Goal: Transaction & Acquisition: Book appointment/travel/reservation

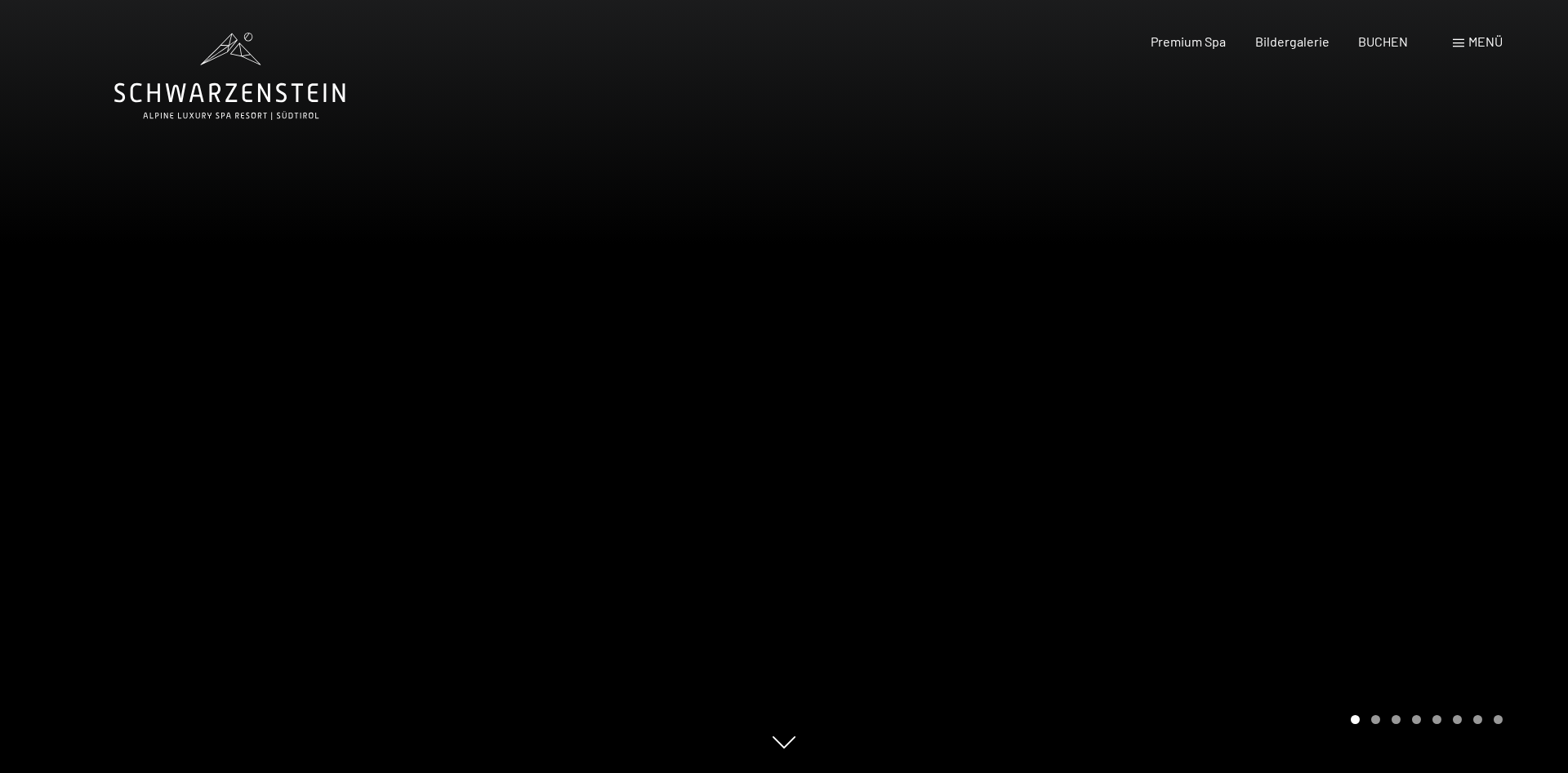
click at [1511, 473] on div at bounding box center [1176, 386] width 784 height 773
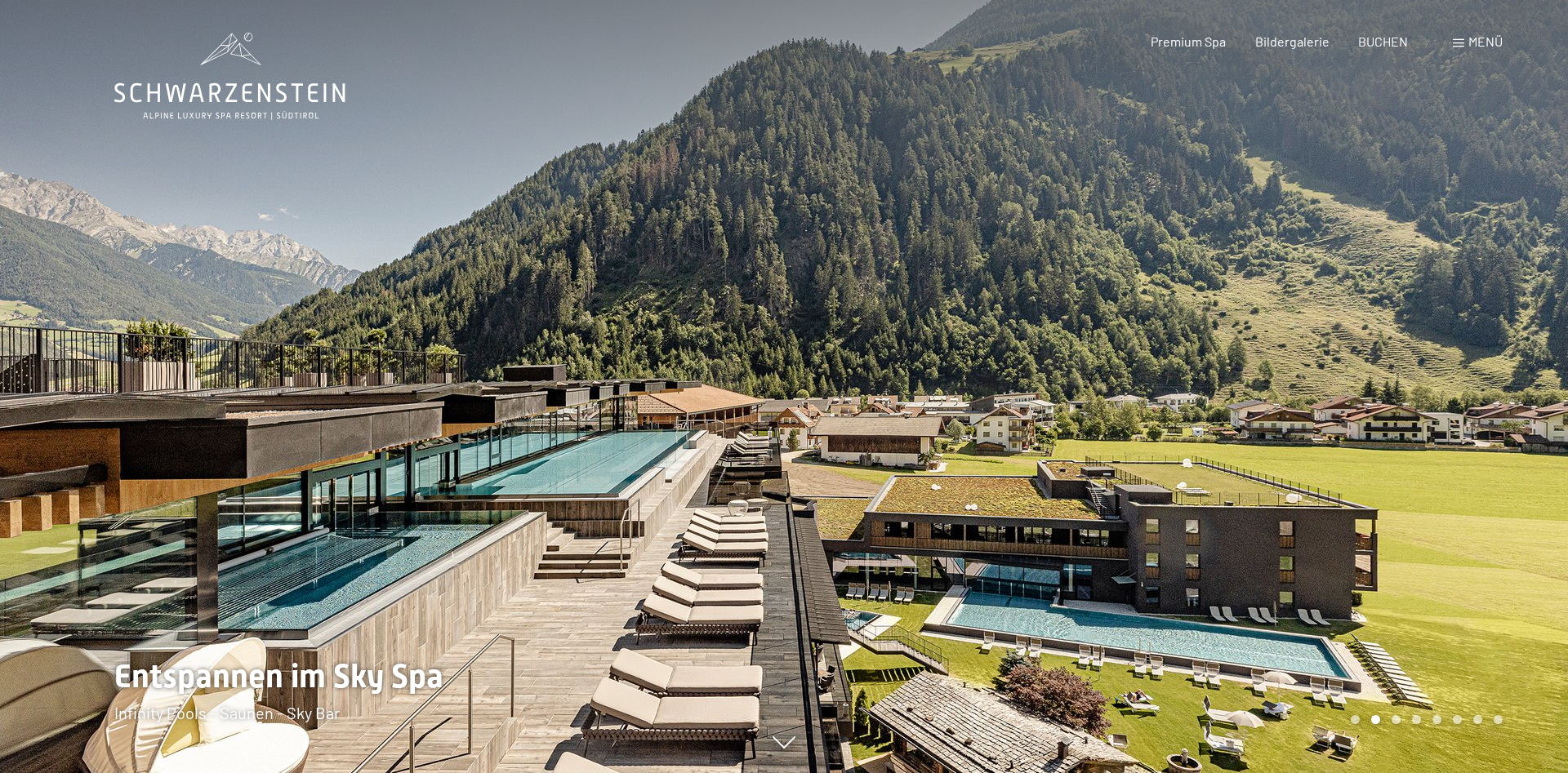
click at [1511, 473] on div at bounding box center [1176, 386] width 784 height 773
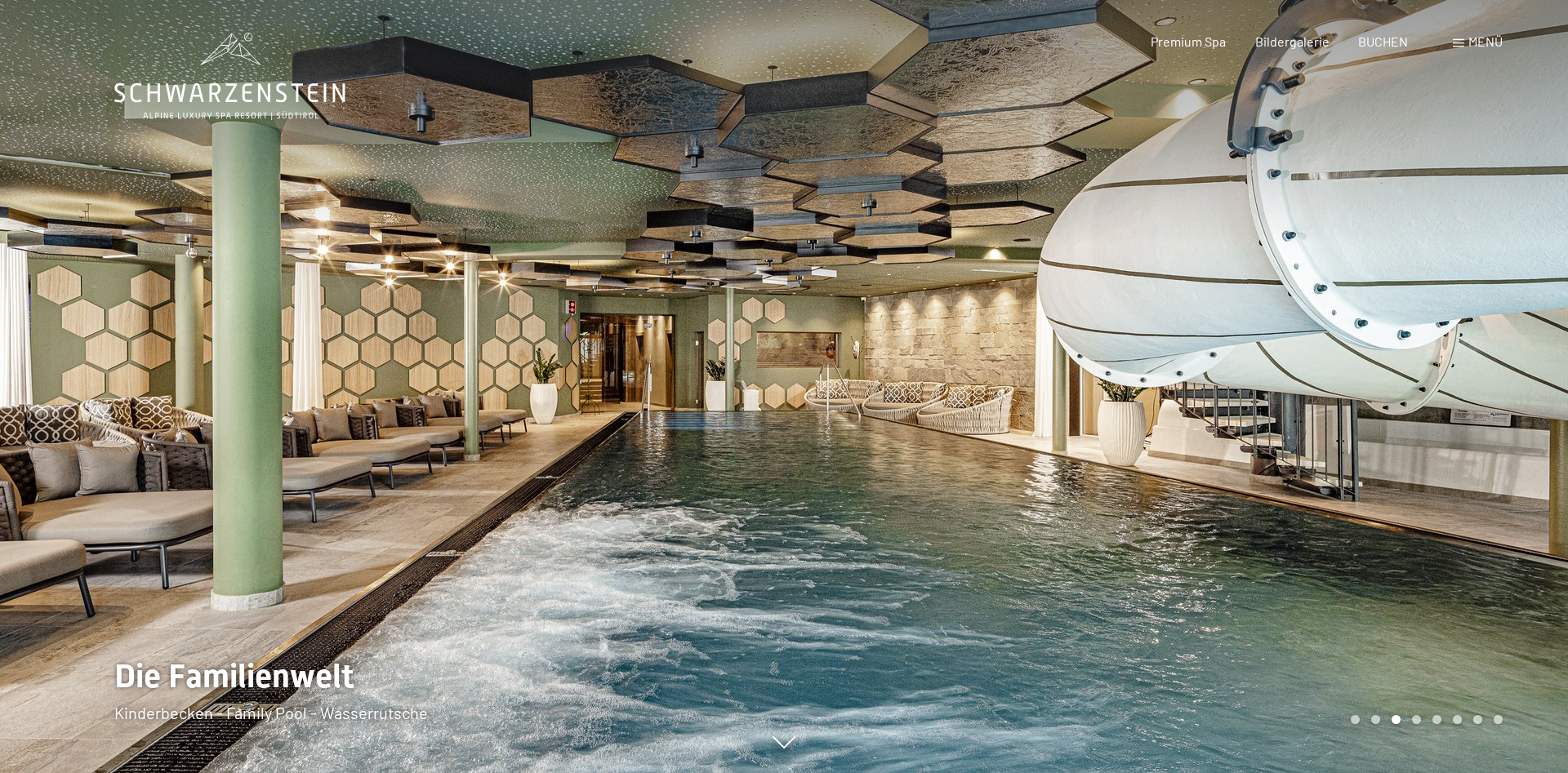
click at [1511, 473] on div at bounding box center [1176, 386] width 784 height 773
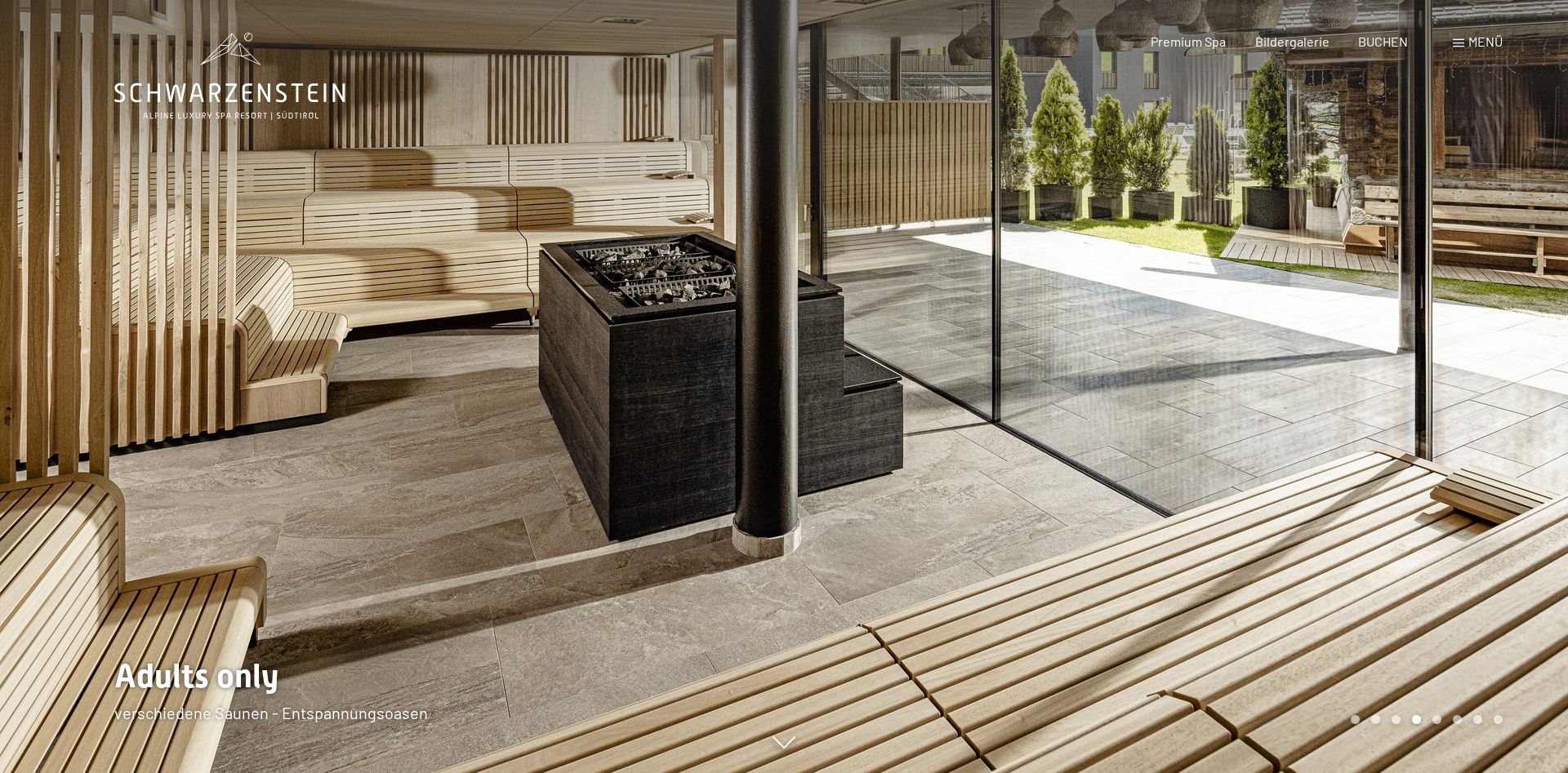
click at [1511, 473] on div at bounding box center [1176, 386] width 784 height 773
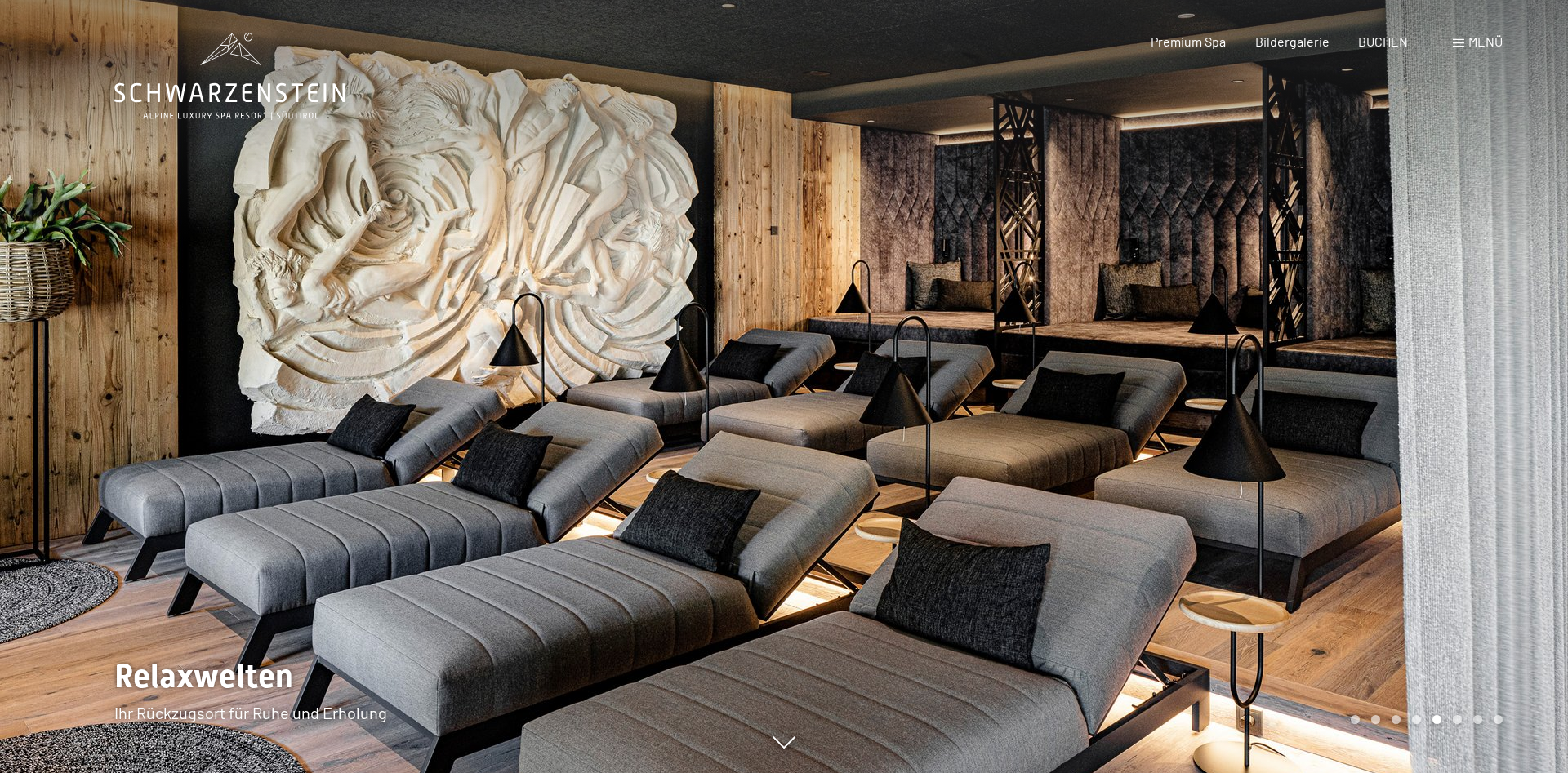
click at [1511, 473] on div at bounding box center [1176, 386] width 784 height 773
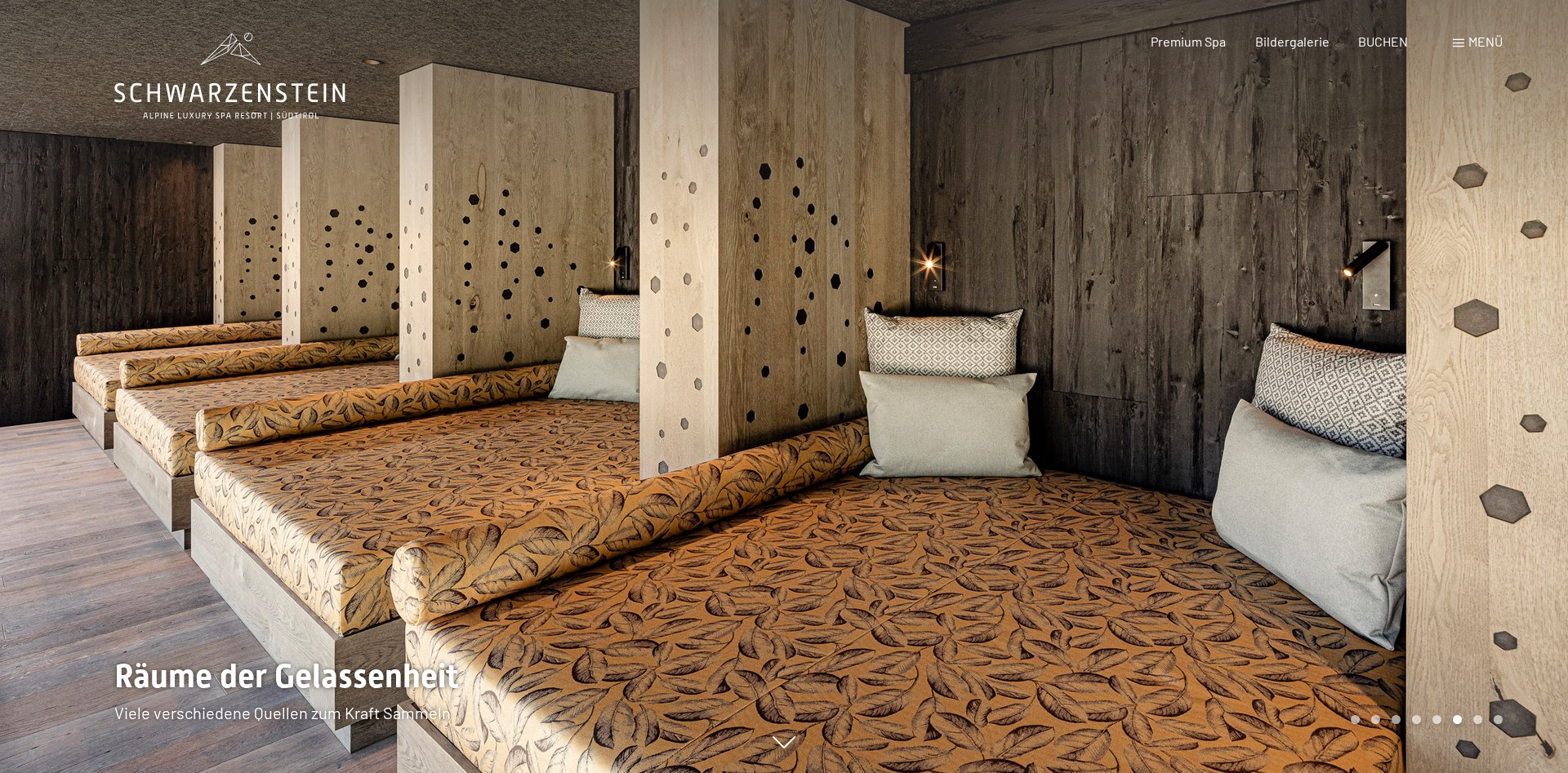
click at [1511, 473] on div at bounding box center [1176, 386] width 784 height 773
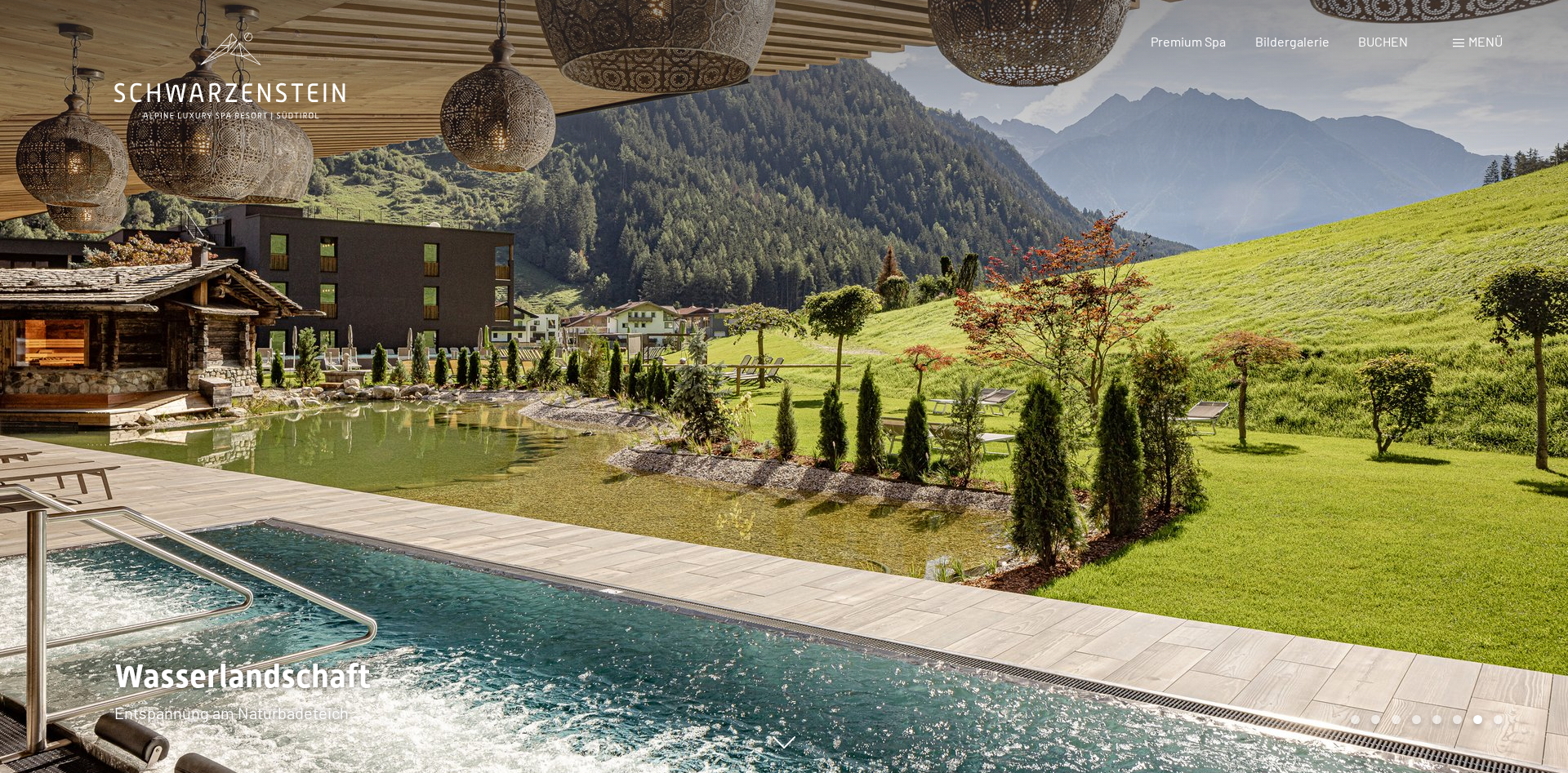
click at [1511, 473] on div at bounding box center [1176, 386] width 784 height 773
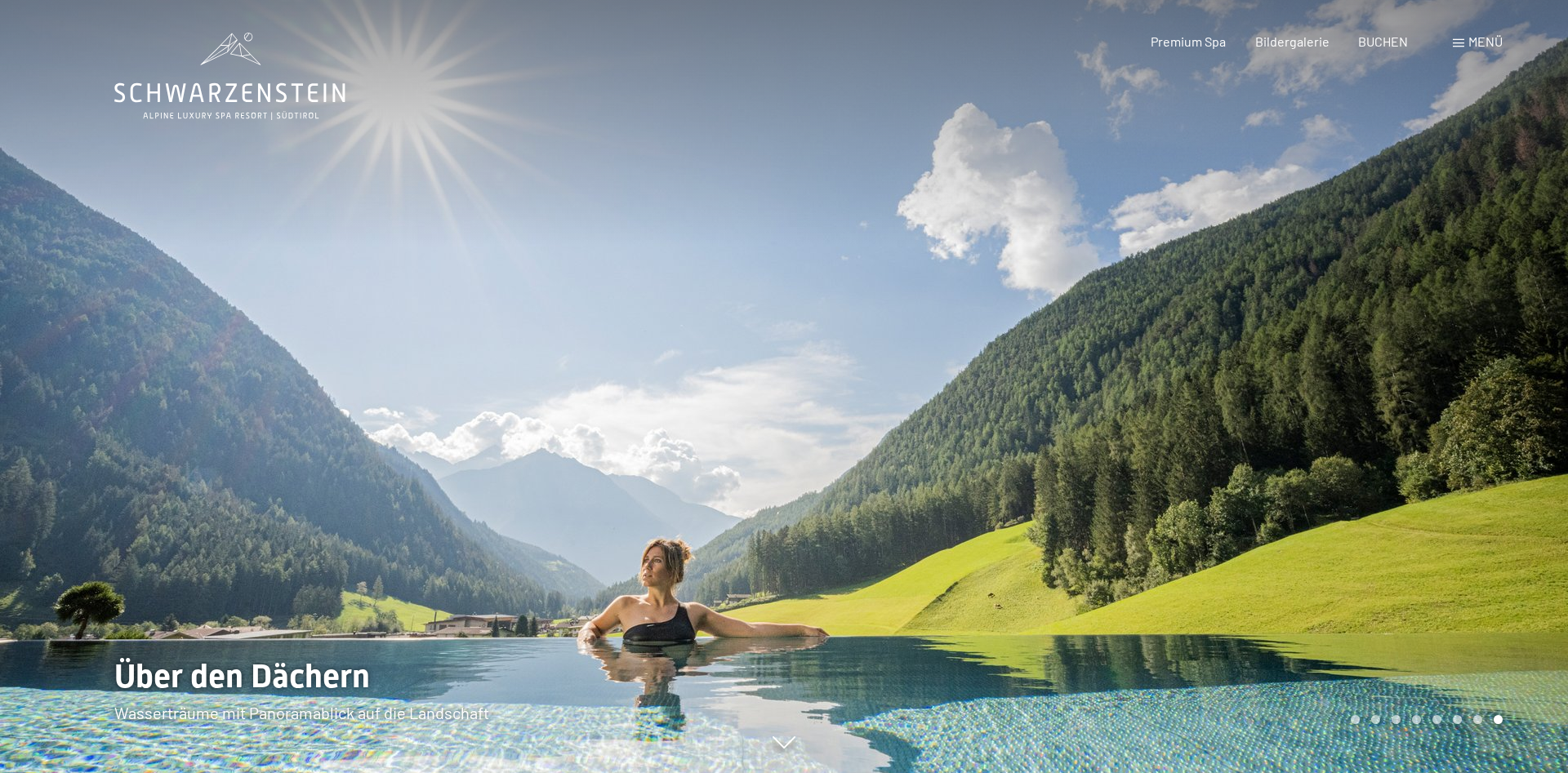
click at [1456, 46] on span at bounding box center [1458, 43] width 11 height 8
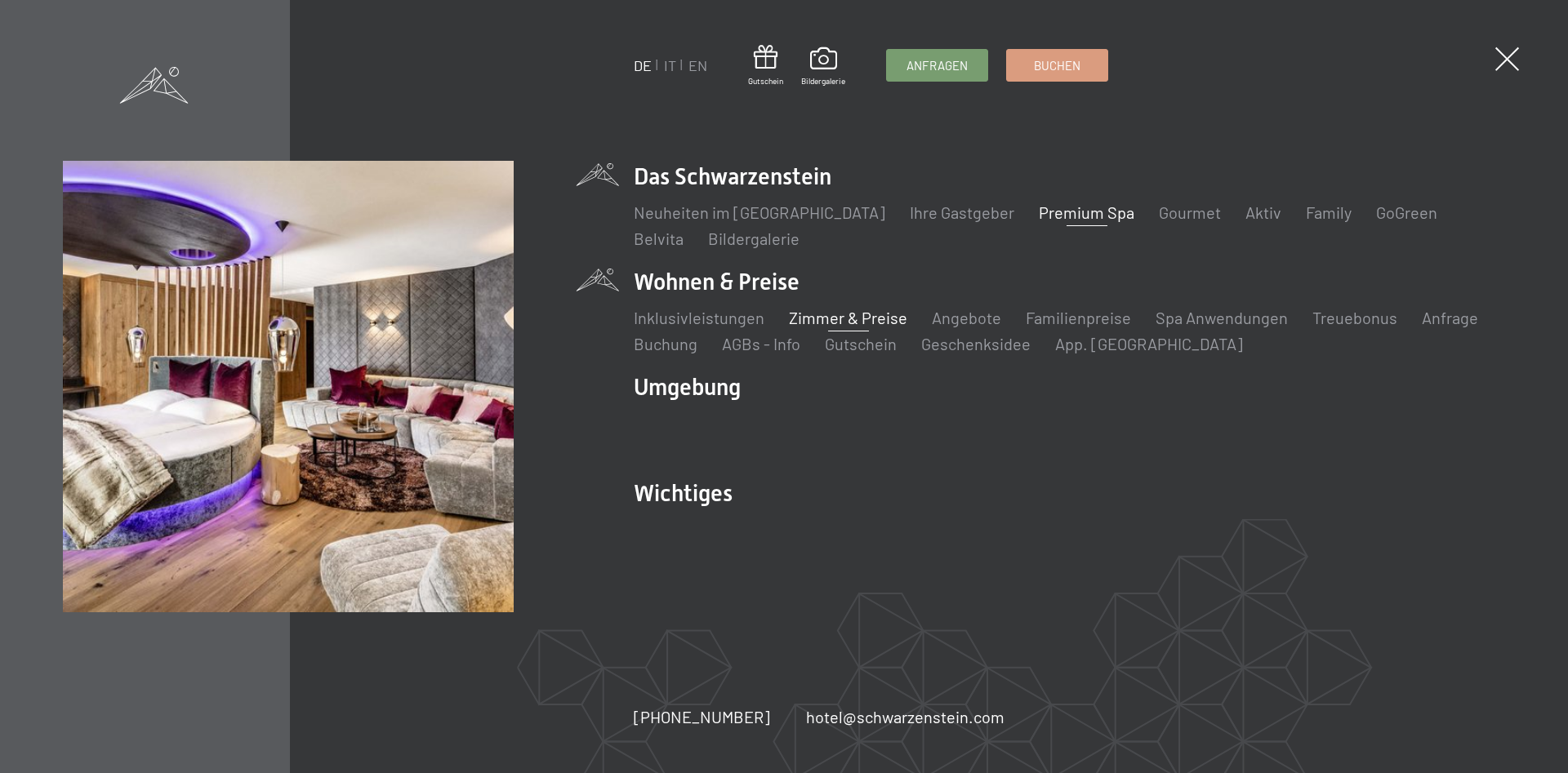
click at [835, 316] on link "Zimmer & Preise" at bounding box center [847, 317] width 119 height 19
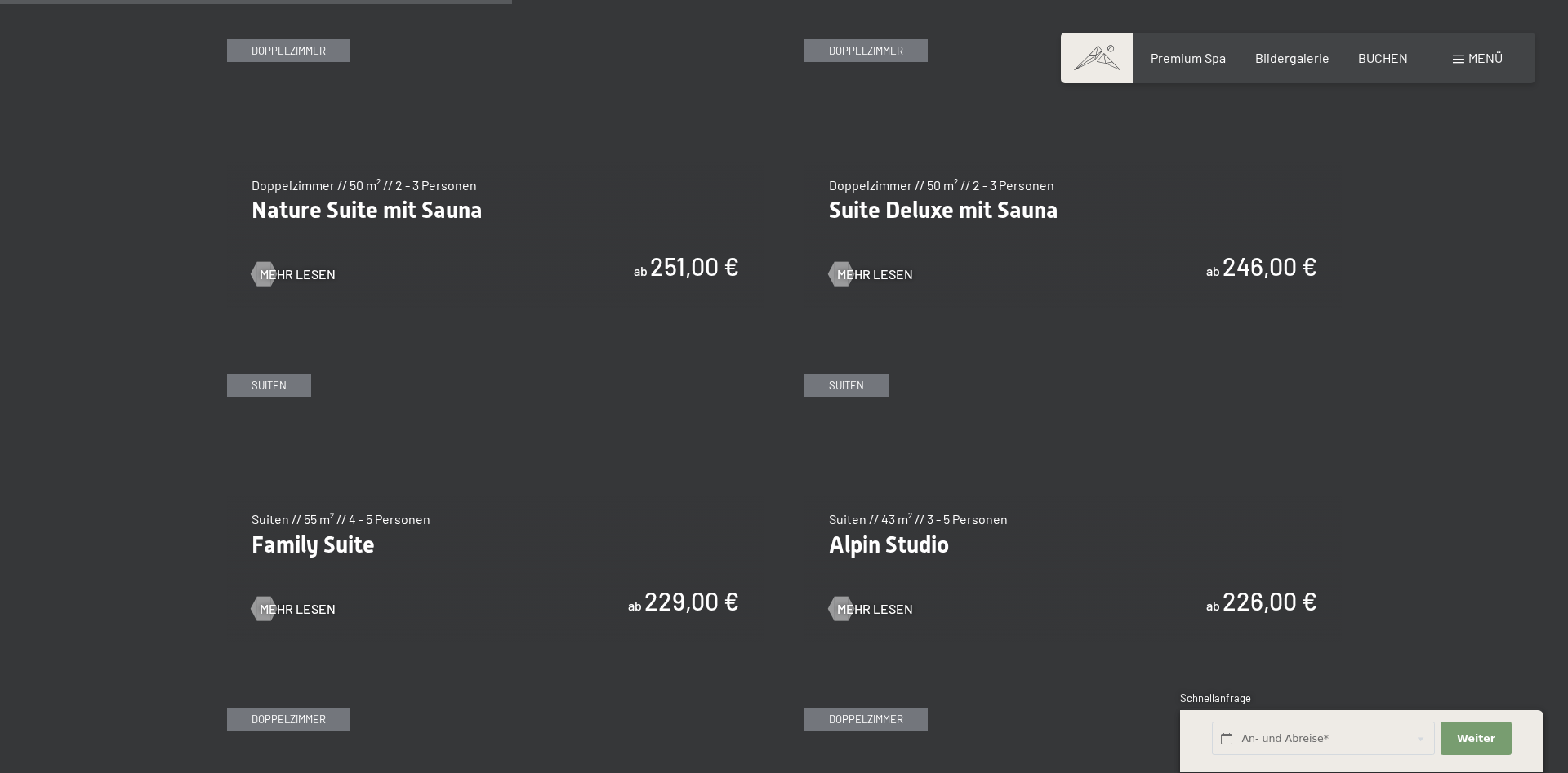
scroll to position [1499, 0]
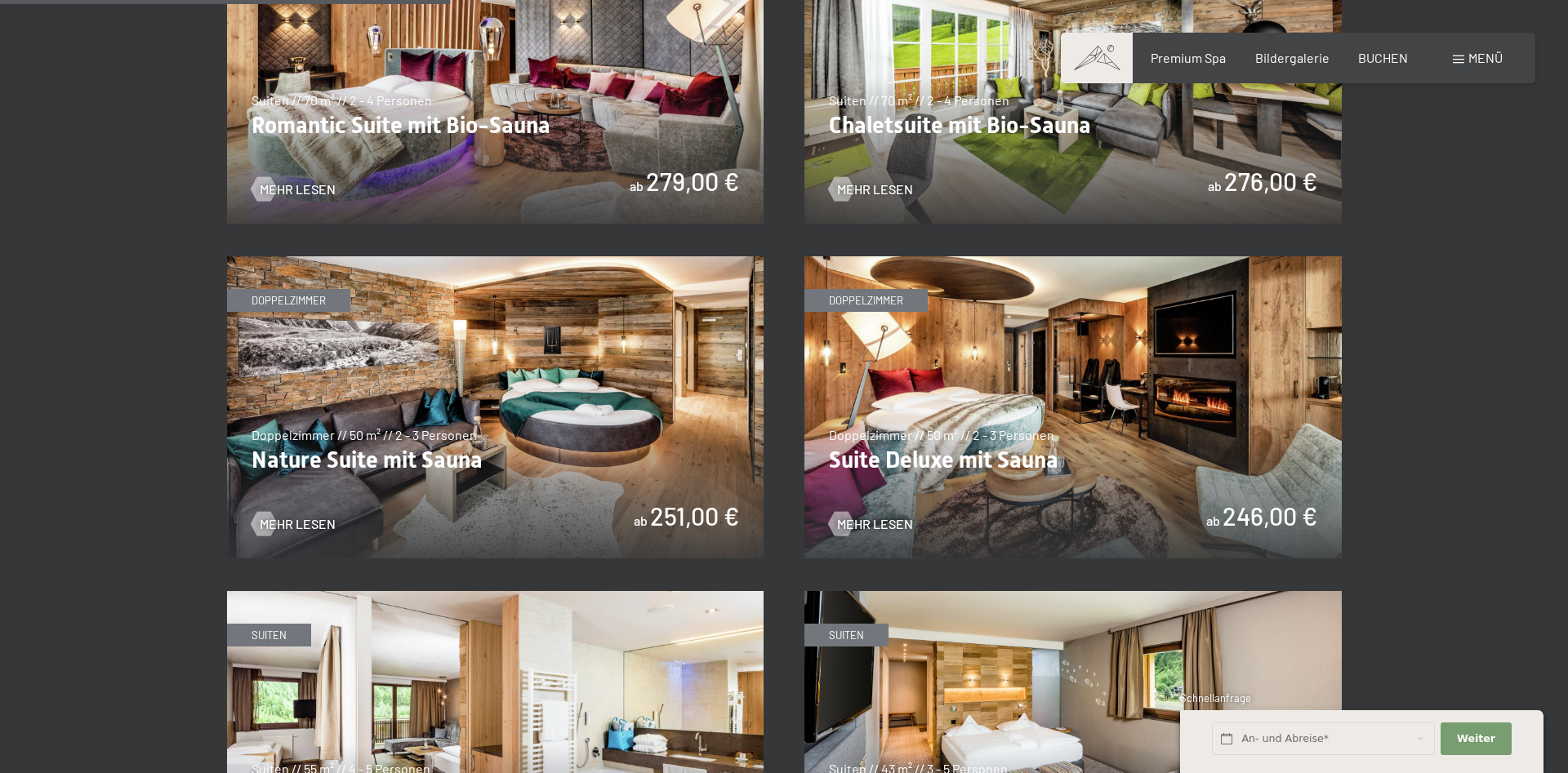
click at [308, 514] on img at bounding box center [495, 406] width 538 height 302
click at [1385, 731] on input "text" at bounding box center [1323, 739] width 223 height 33
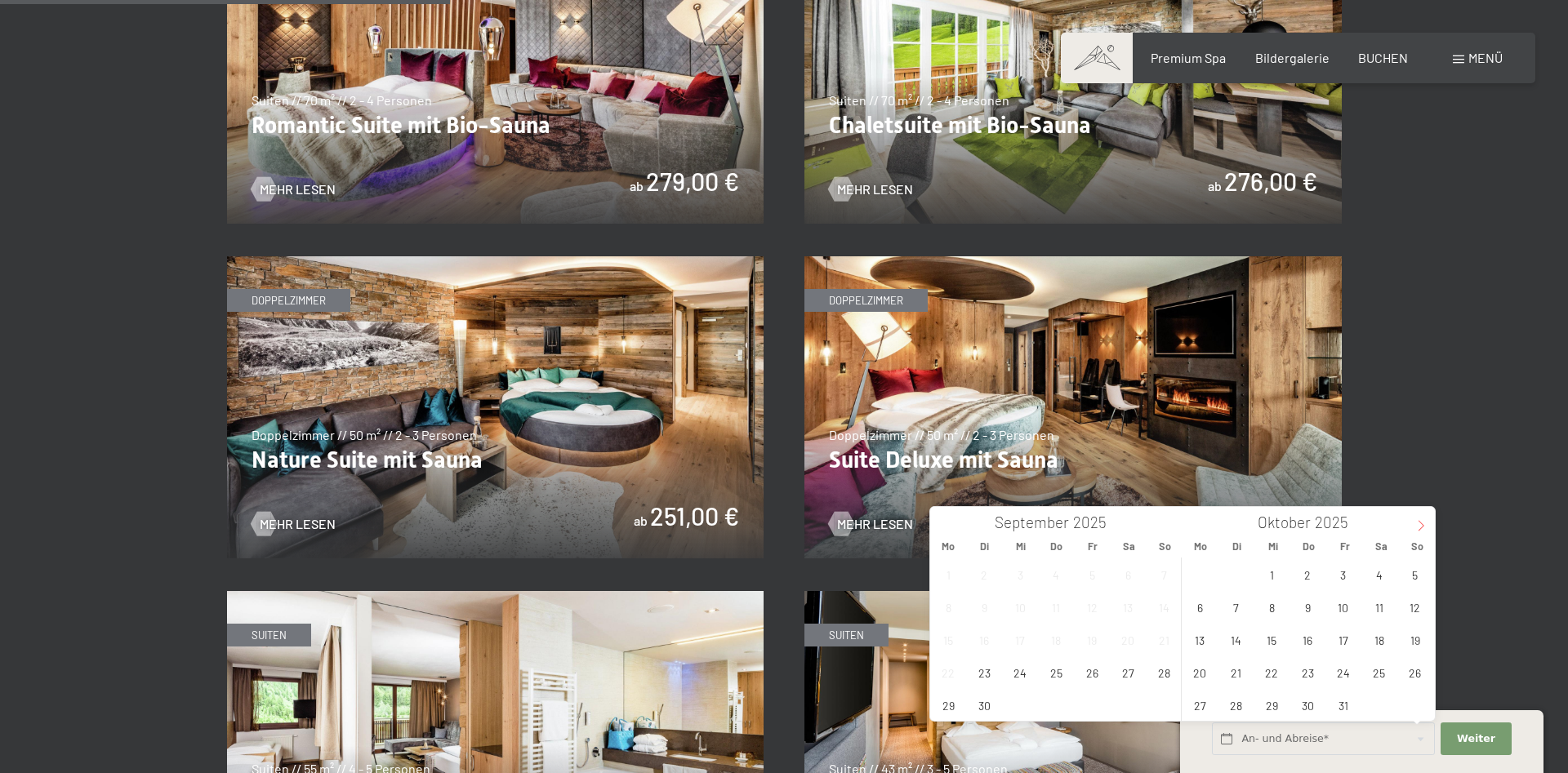
click at [1415, 521] on span at bounding box center [1421, 521] width 28 height 28
type input "2026"
click at [1368, 565] on span "3" at bounding box center [1379, 574] width 32 height 32
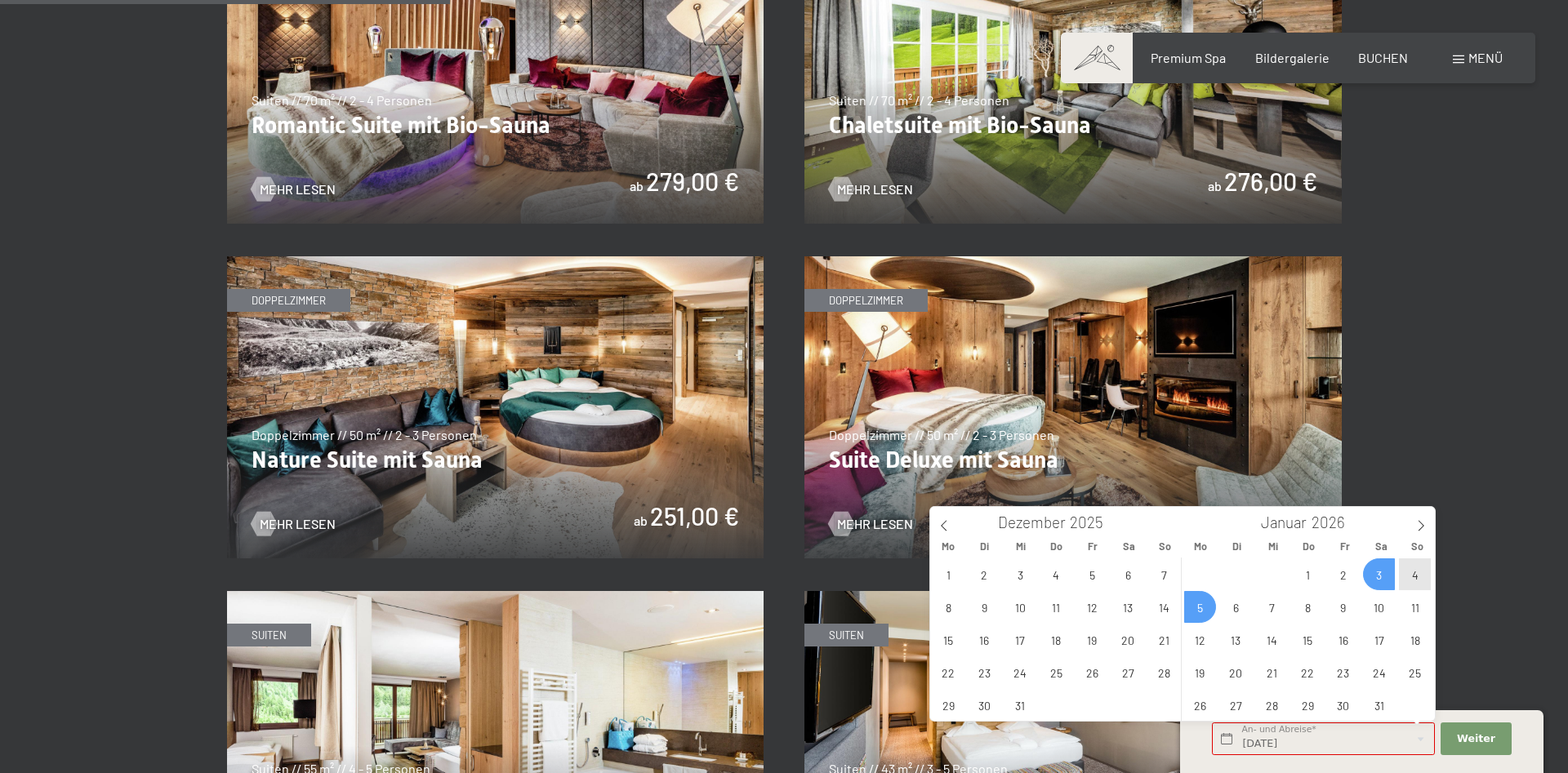
click at [1205, 602] on span "5" at bounding box center [1200, 607] width 32 height 32
type input "Sa. 03.01.2026 - Mo. 05.01.2026"
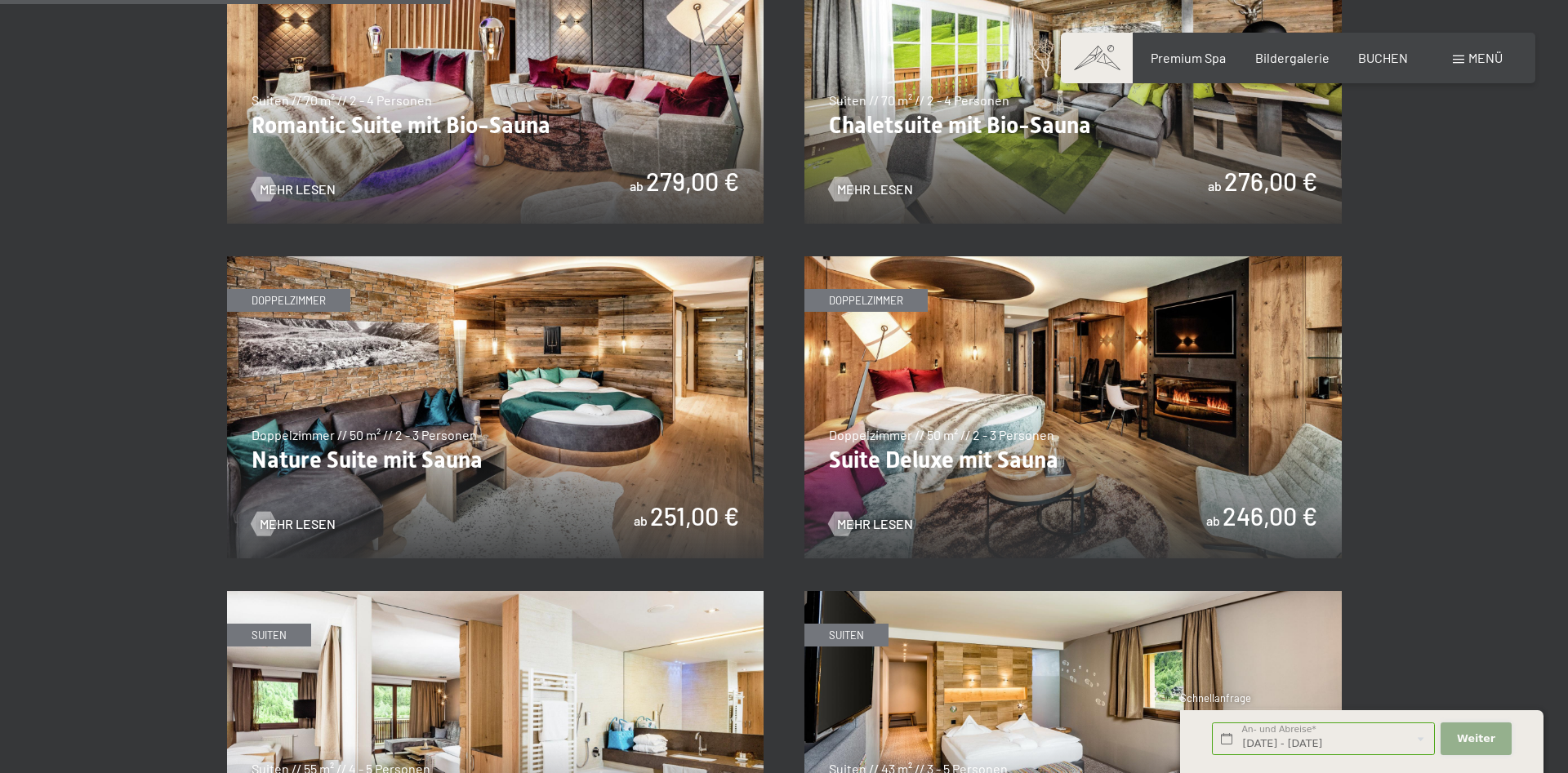
click at [1478, 734] on span "Weiter" at bounding box center [1476, 738] width 39 height 15
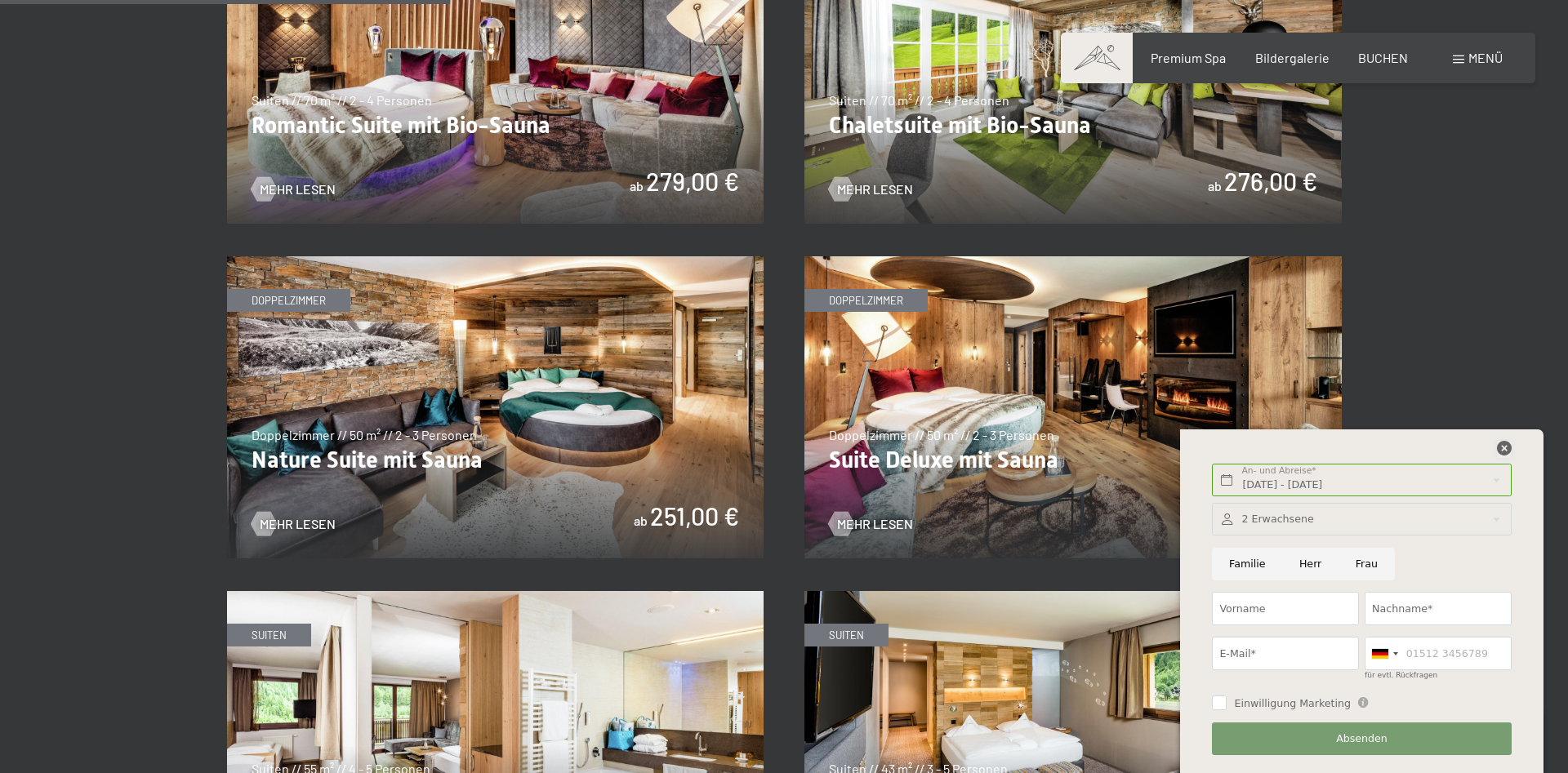
click at [1506, 448] on icon at bounding box center [1504, 448] width 15 height 15
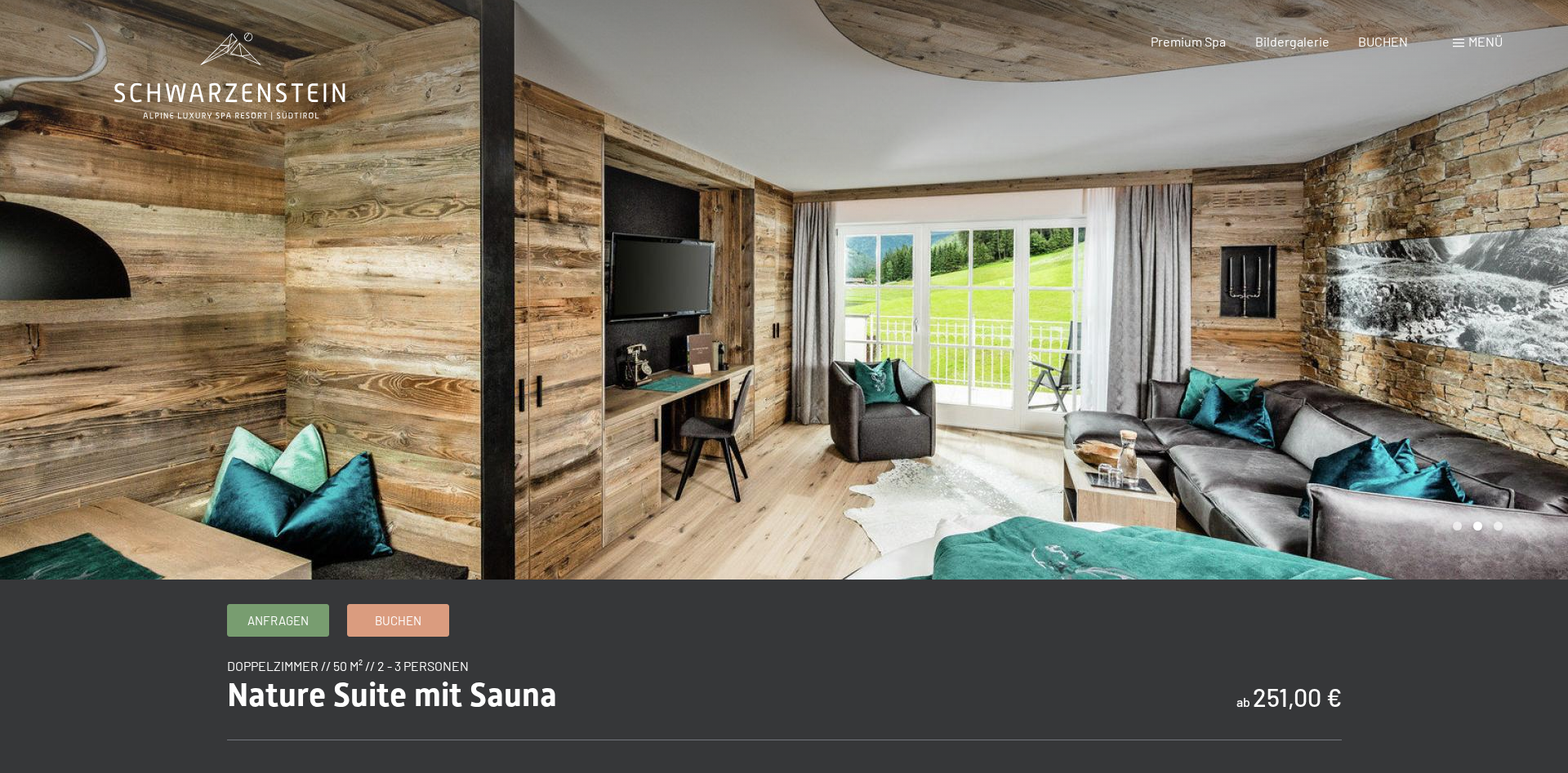
click at [1476, 427] on div at bounding box center [1176, 289] width 784 height 580
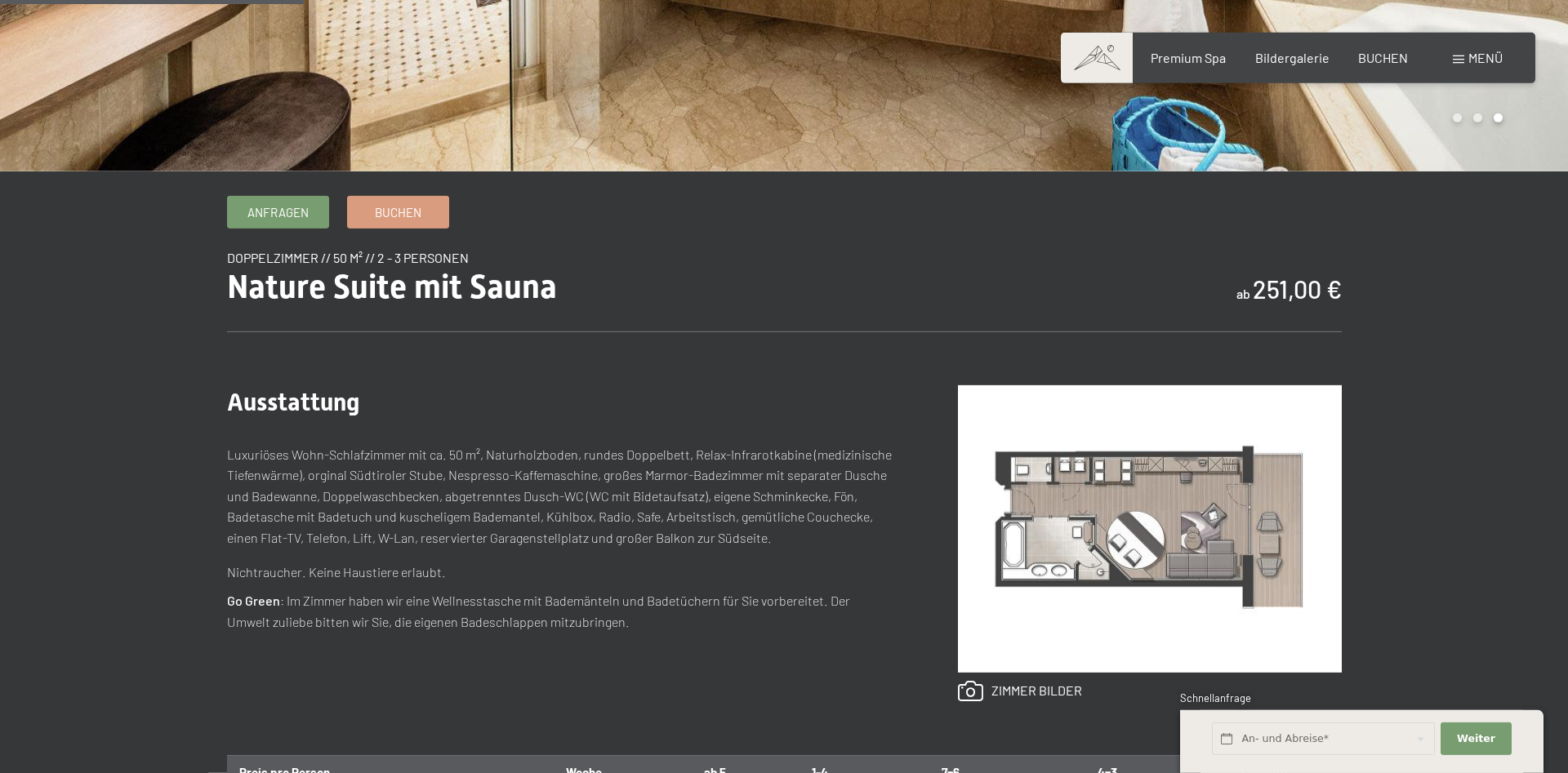
scroll to position [416, 0]
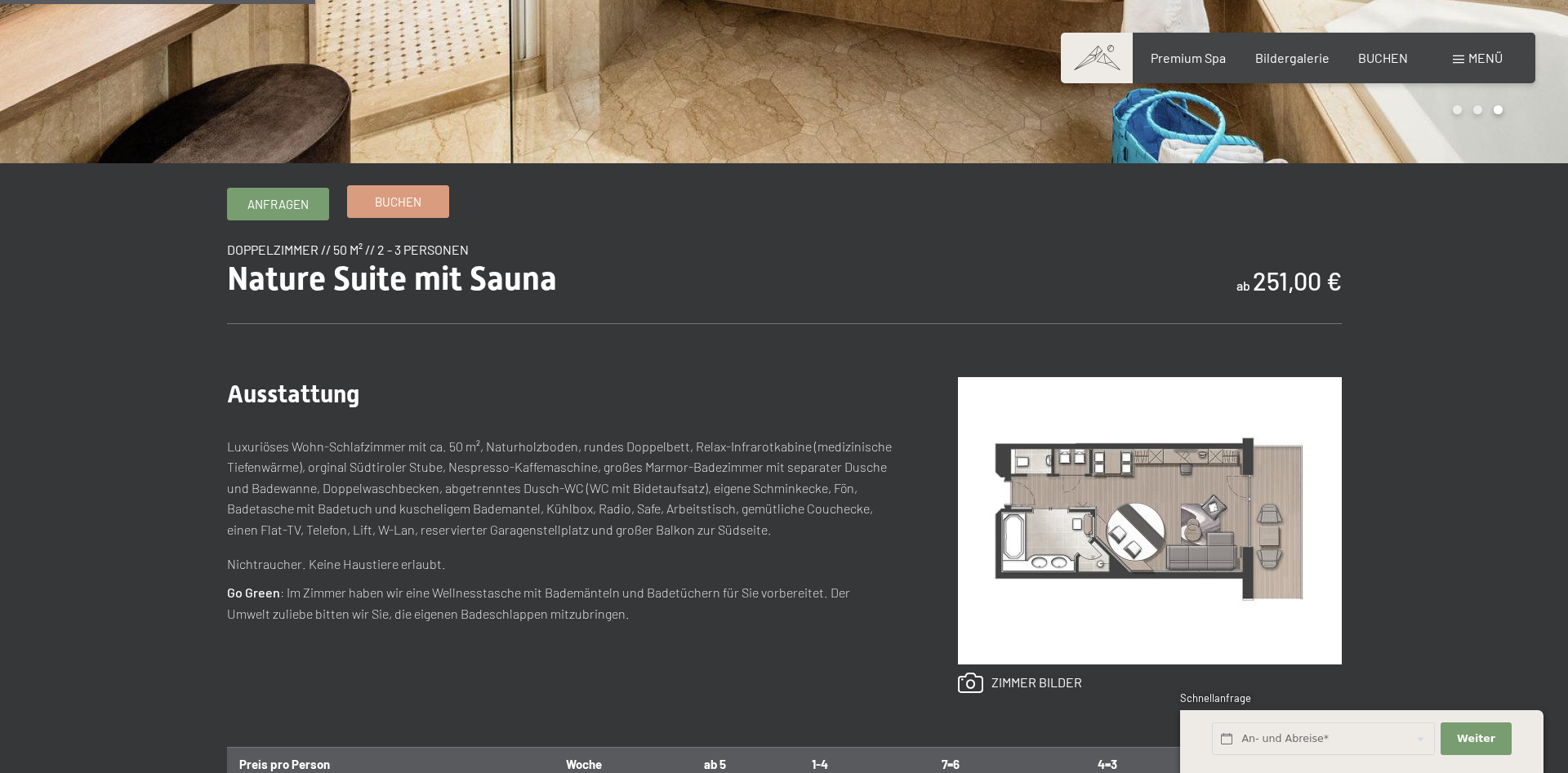
click at [392, 208] on span "Buchen" at bounding box center [398, 201] width 47 height 17
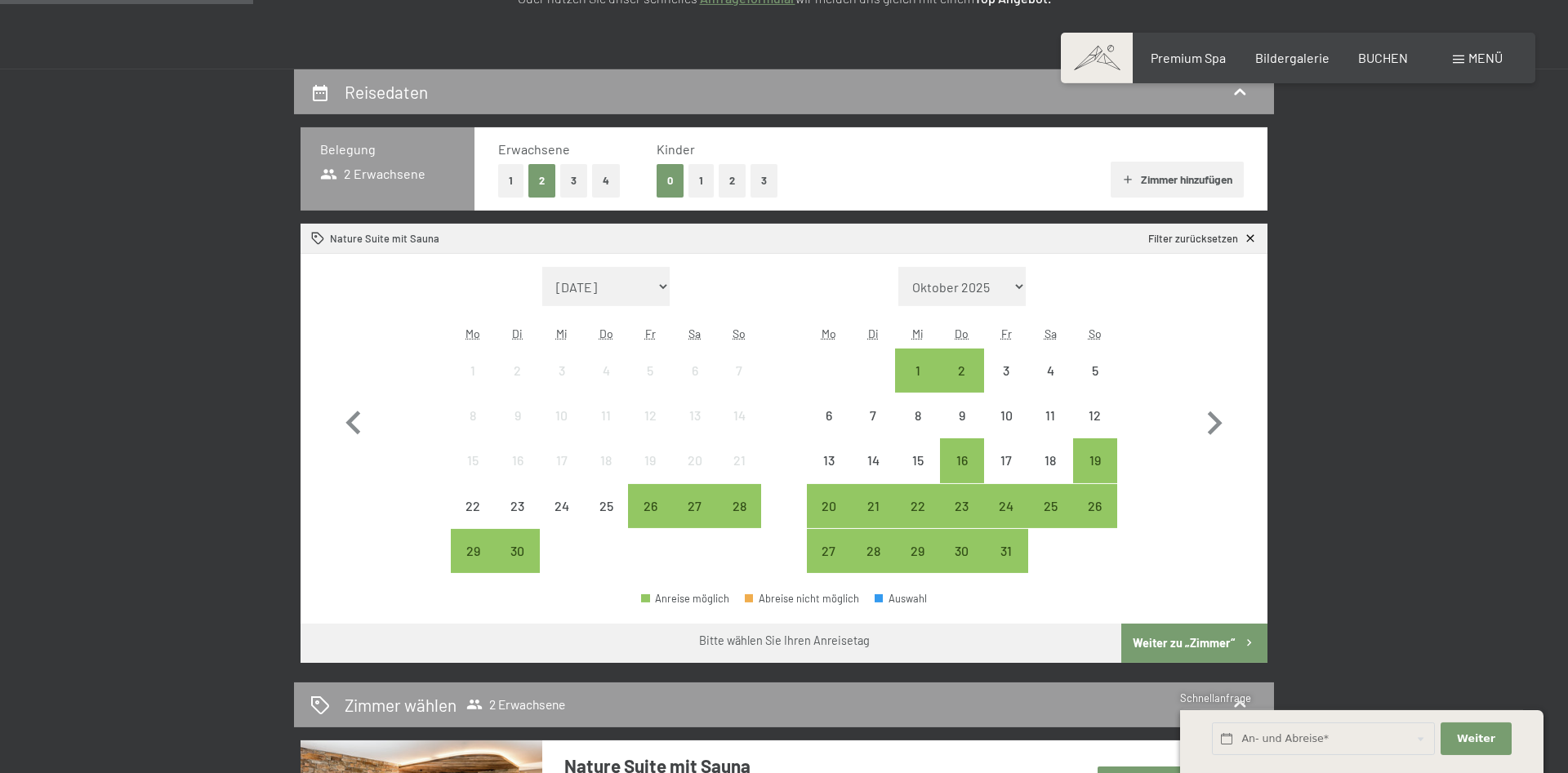
scroll to position [333, 0]
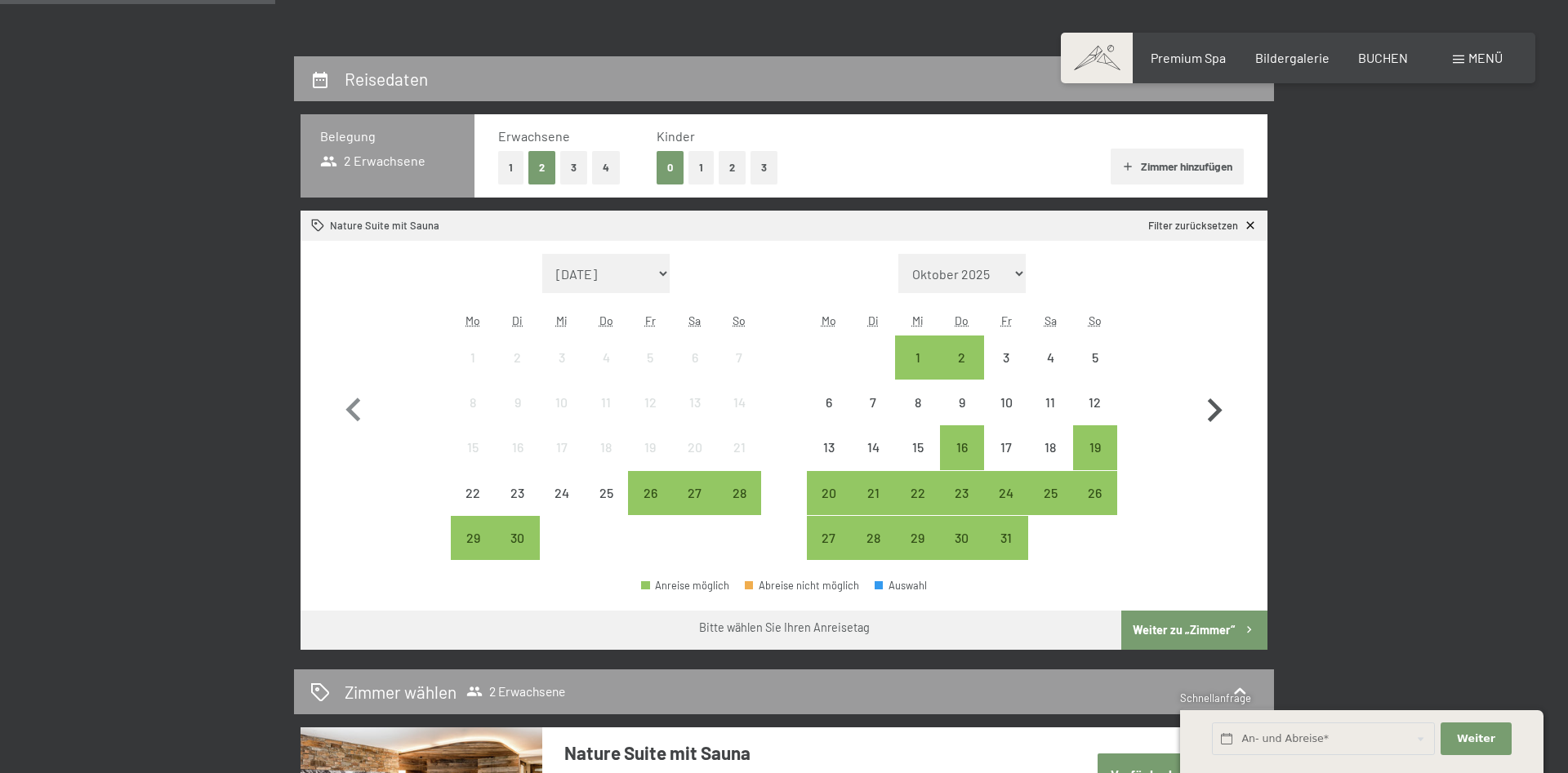
click at [1212, 417] on icon "button" at bounding box center [1214, 410] width 15 height 24
select select "[DATE]"
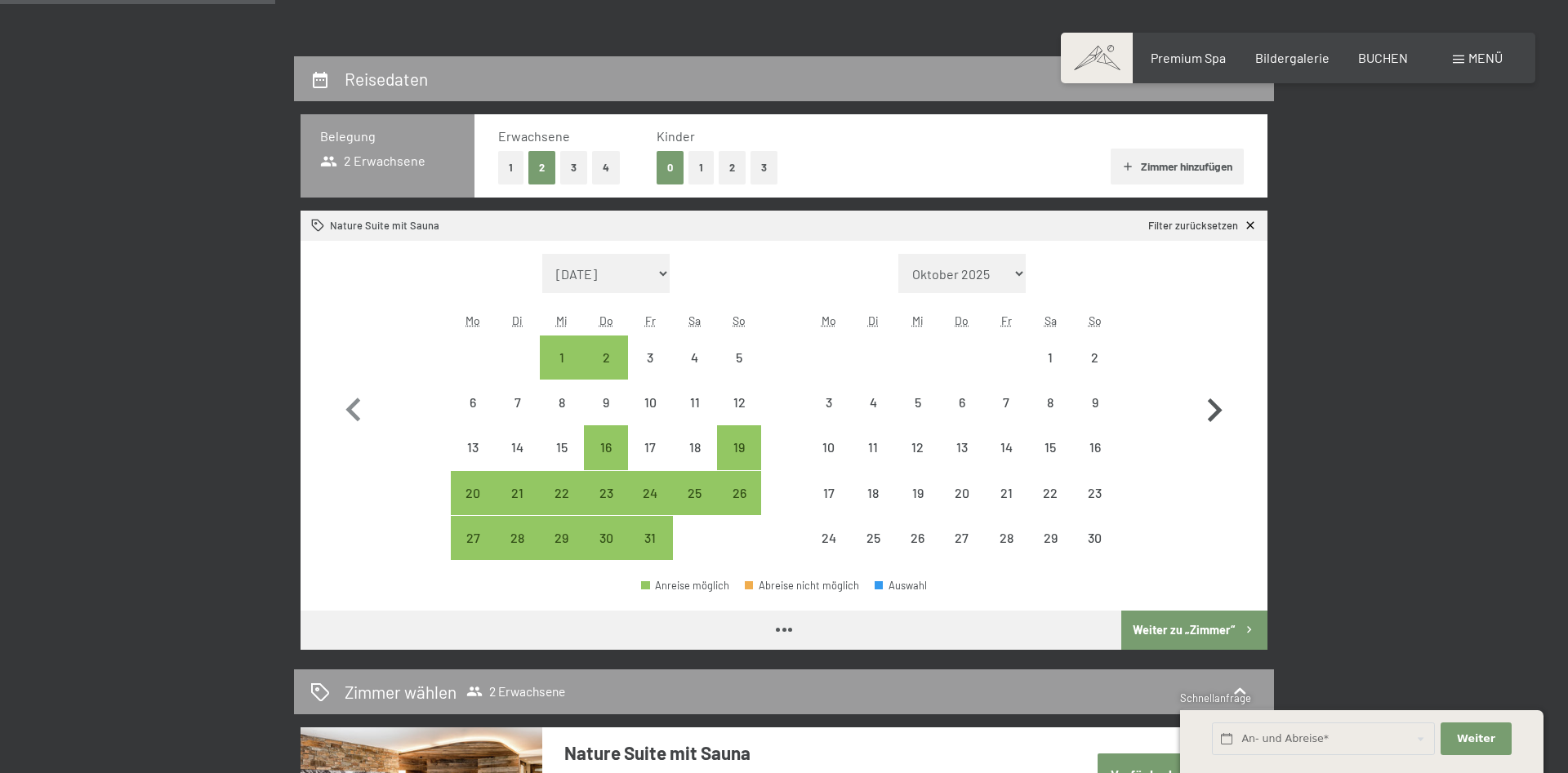
select select "[DATE]"
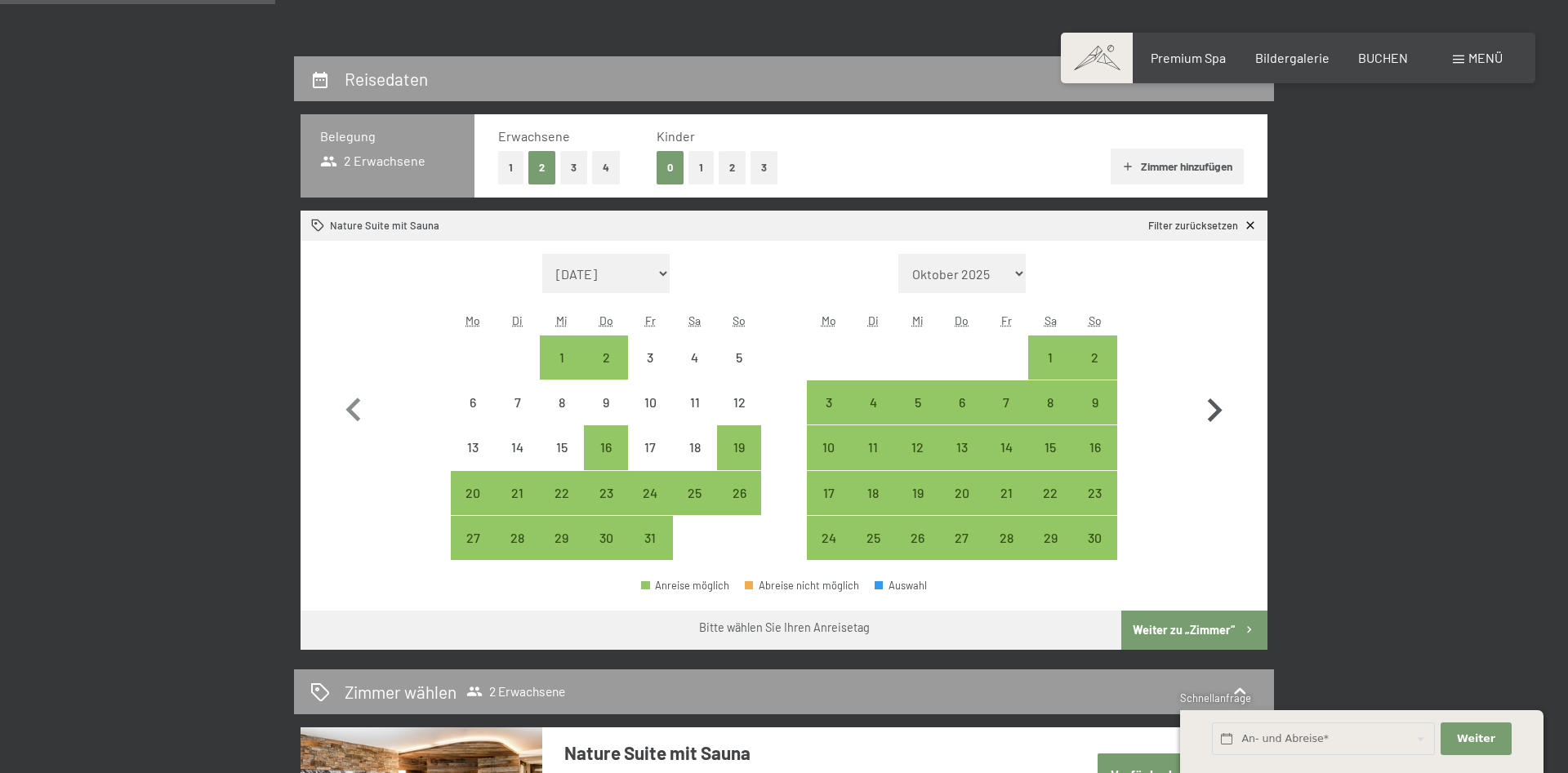
click at [1212, 417] on icon "button" at bounding box center [1214, 410] width 15 height 24
select select "2025-11-01"
select select "2025-12-01"
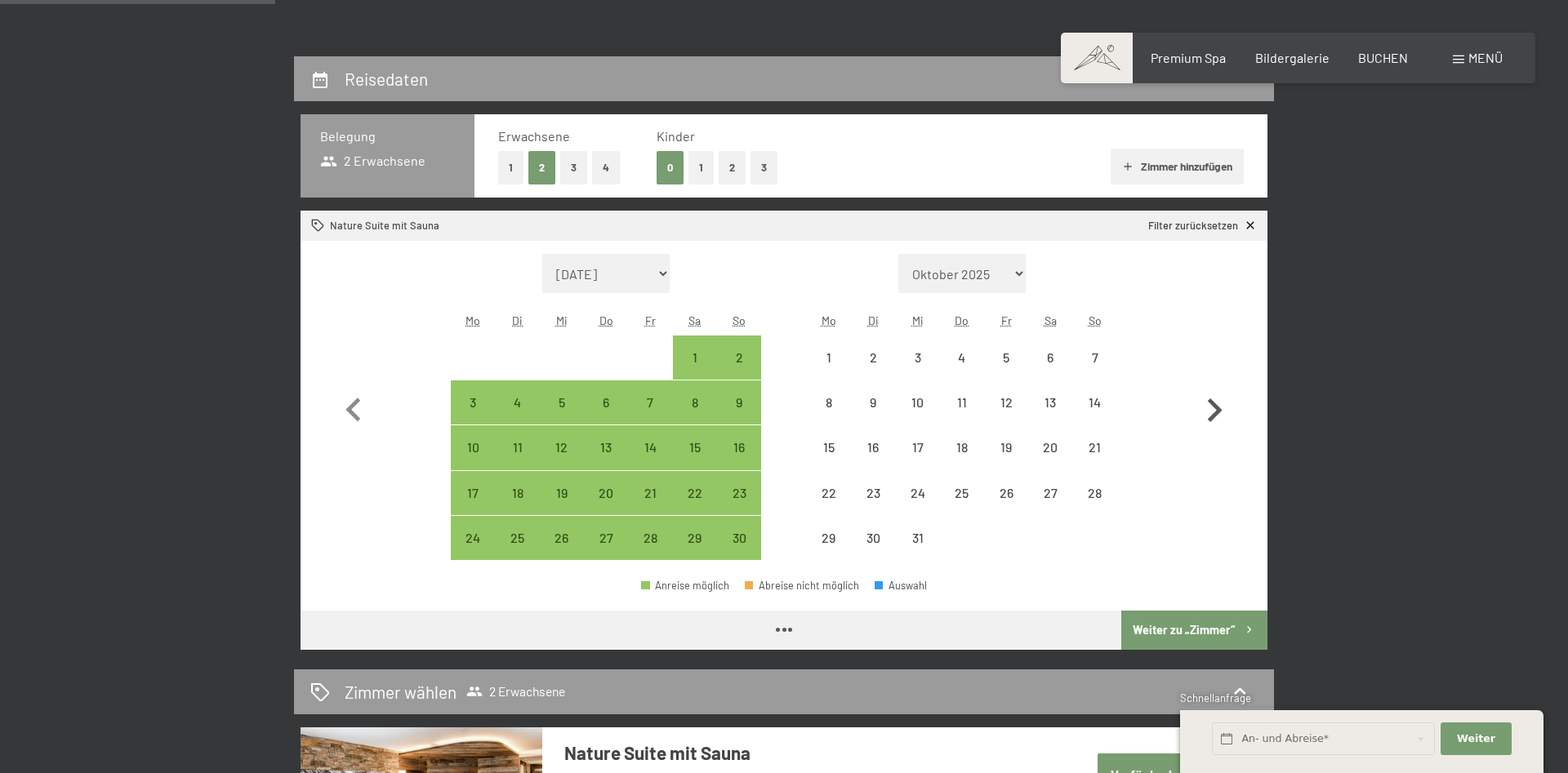
select select "2025-11-01"
select select "2025-12-01"
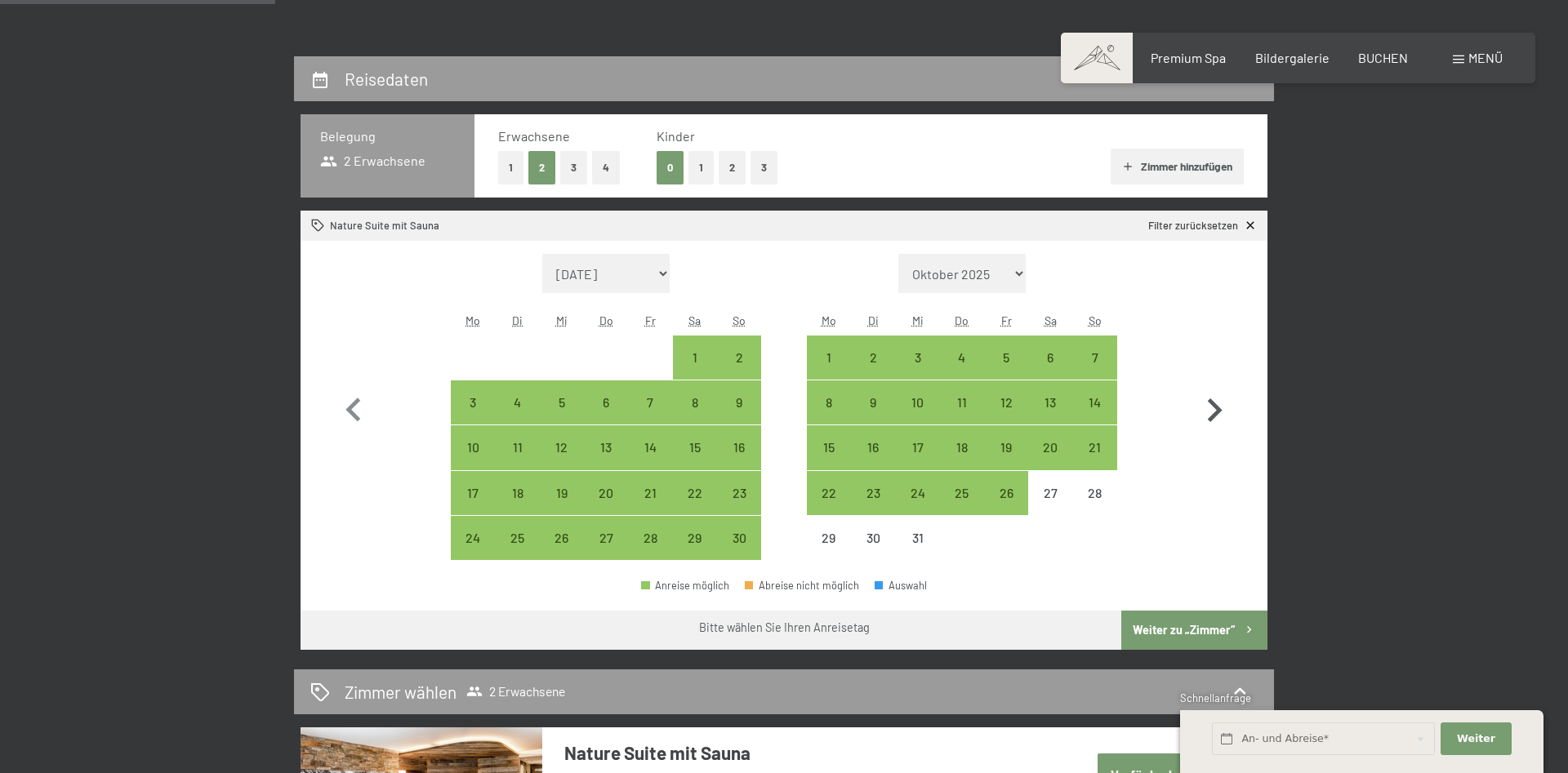
click at [1212, 417] on icon "button" at bounding box center [1214, 410] width 15 height 24
select select "2025-12-01"
select select "2026-01-01"
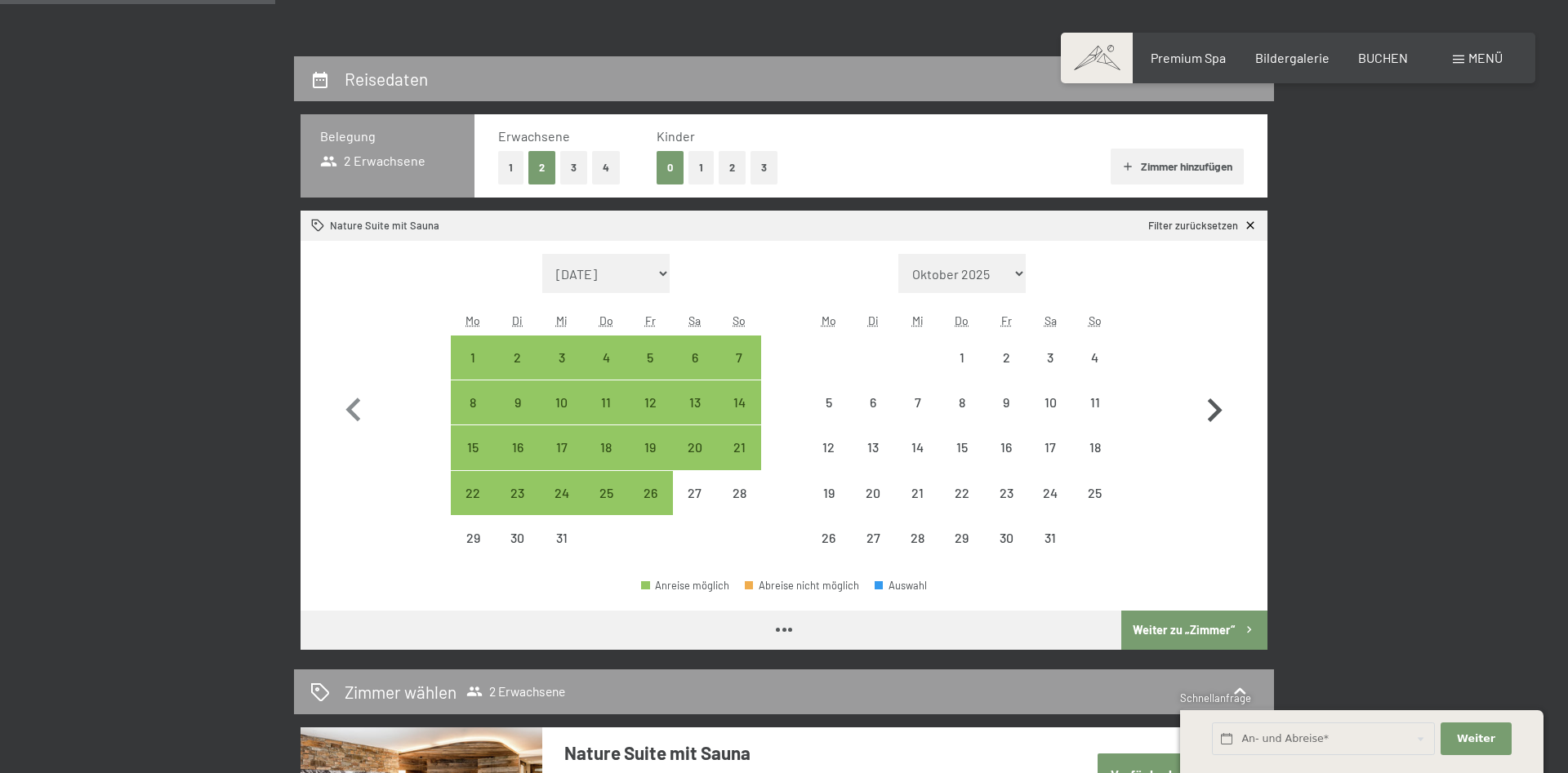
select select "2025-12-01"
select select "2026-01-01"
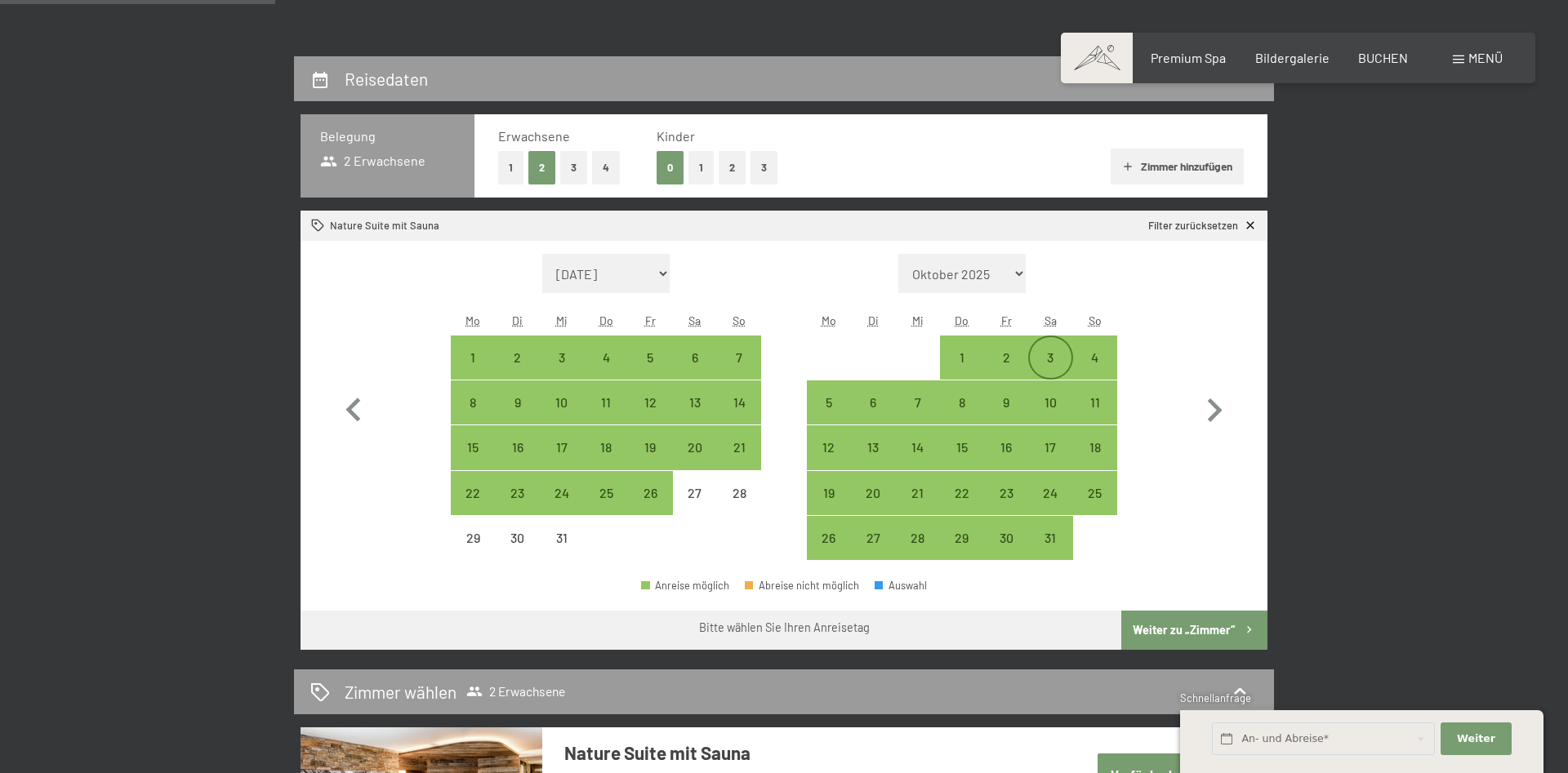
click at [1036, 359] on div "3" at bounding box center [1050, 371] width 40 height 40
select select "2025-12-01"
select select "2026-01-01"
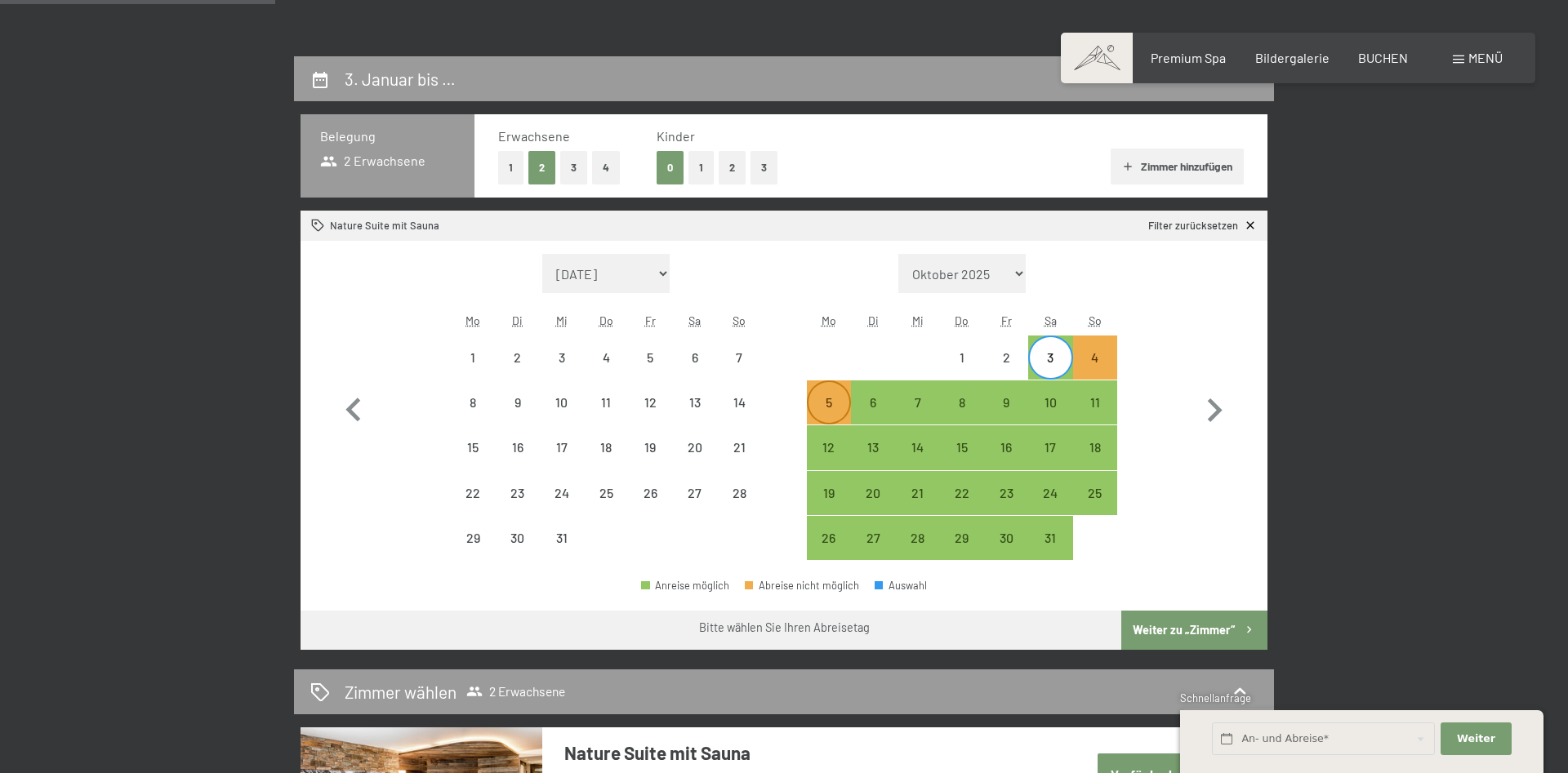
click at [837, 393] on div "5" at bounding box center [829, 402] width 40 height 40
select select "2025-12-01"
select select "2026-01-01"
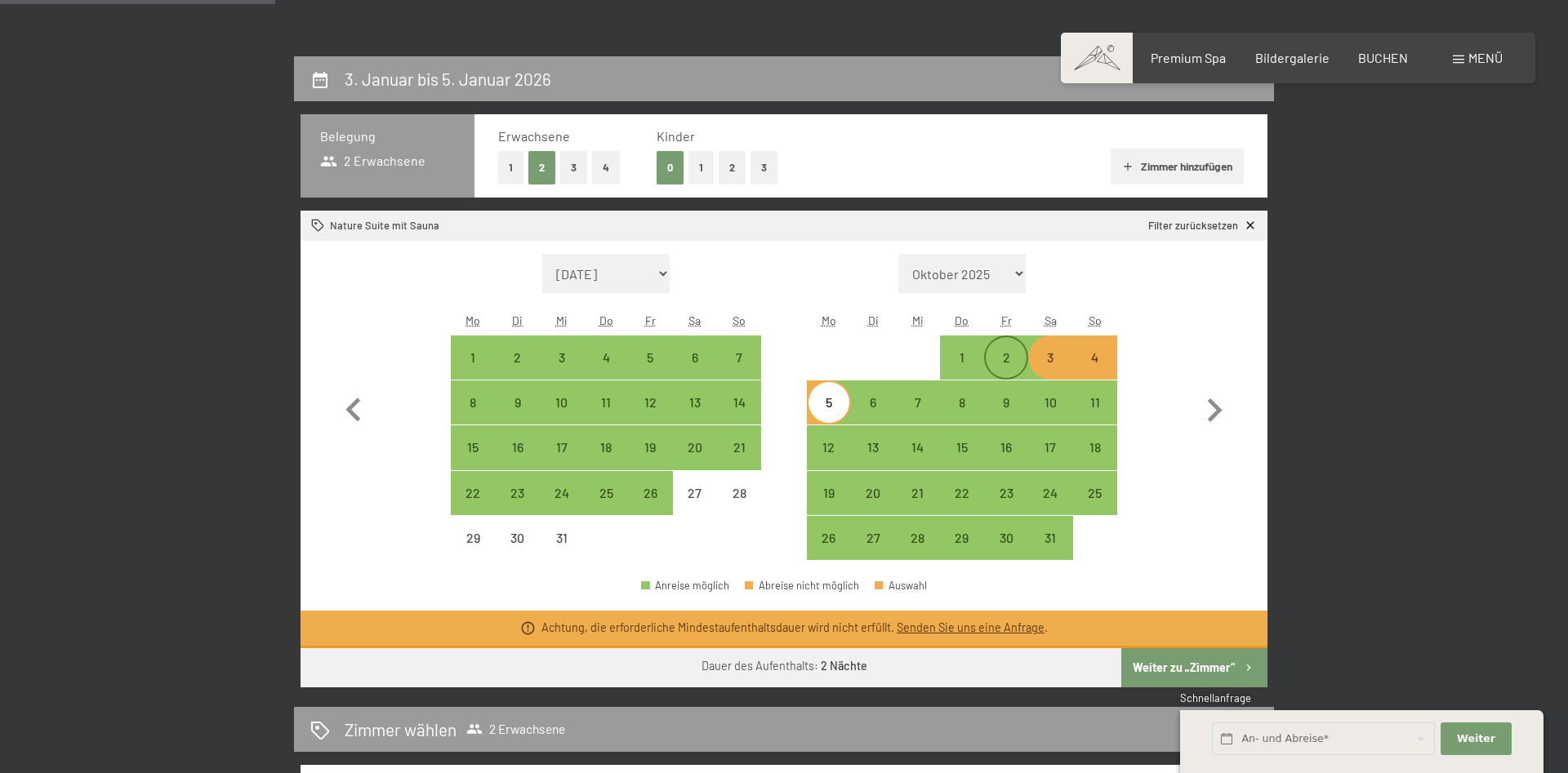
click at [1006, 351] on div "2" at bounding box center [1006, 371] width 40 height 40
select select "2025-12-01"
select select "2026-01-01"
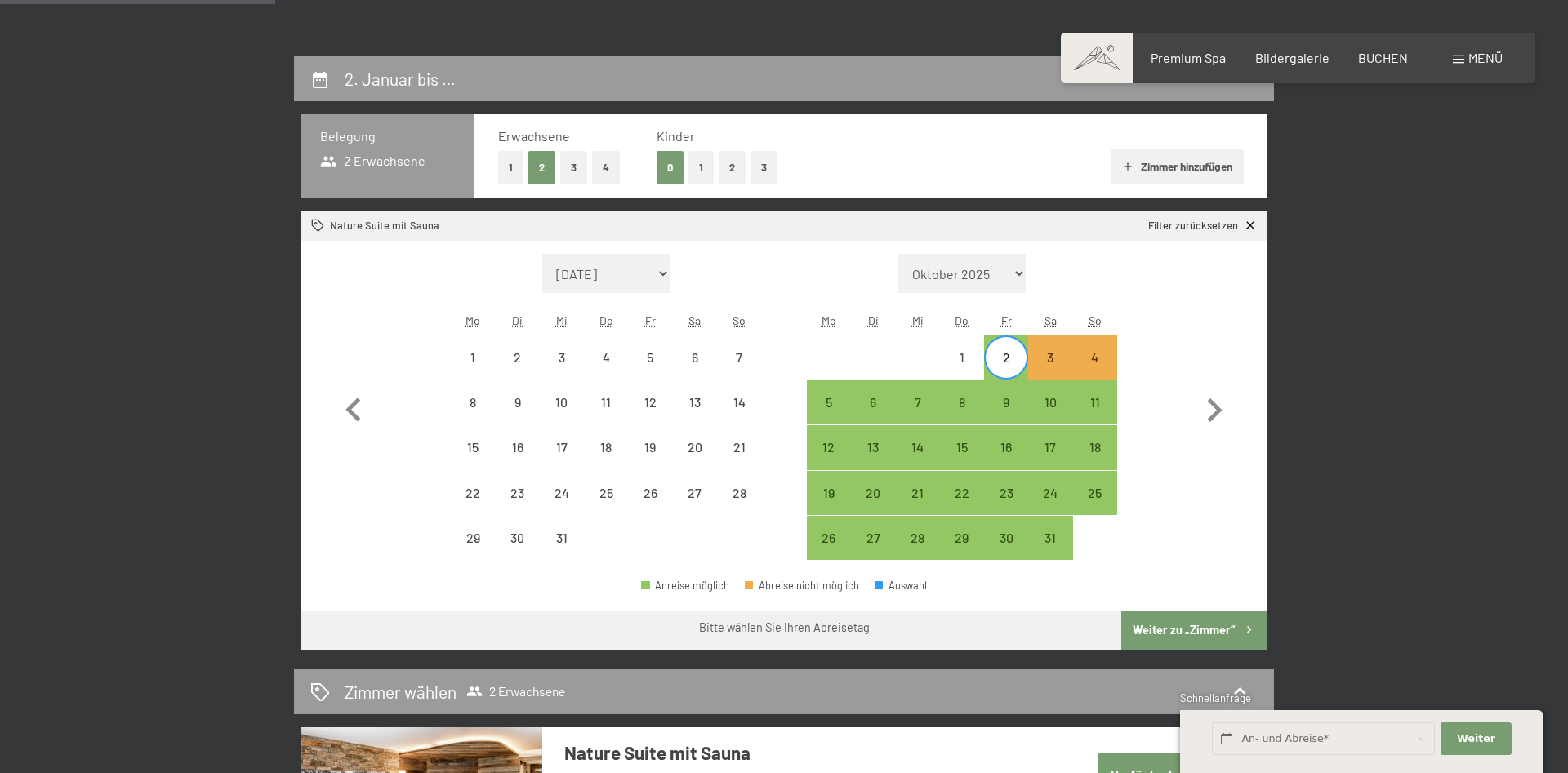
click at [1007, 357] on div "2" at bounding box center [1006, 371] width 40 height 40
select select "2025-12-01"
select select "2026-01-01"
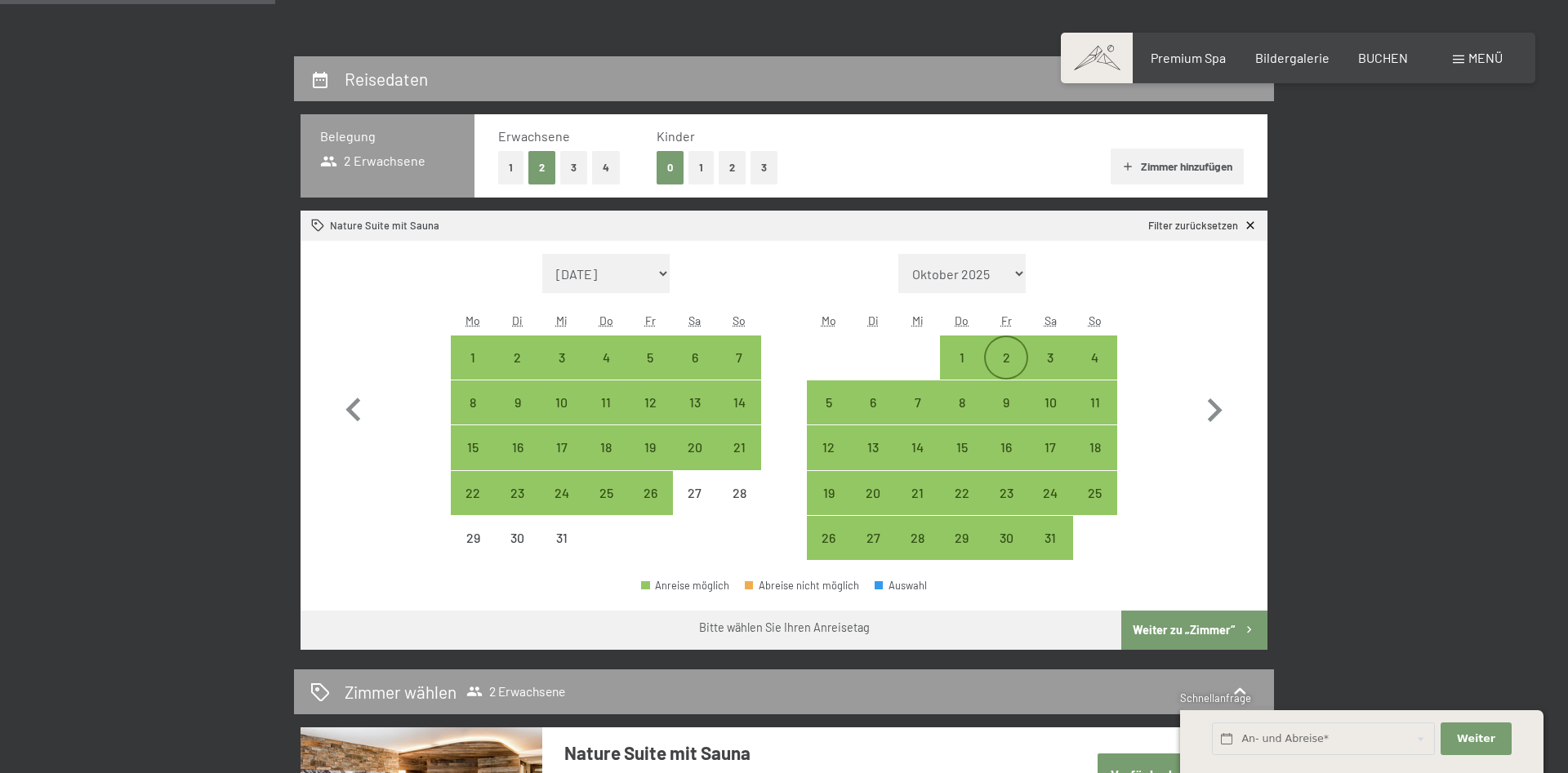
click at [1014, 353] on div "2" at bounding box center [1006, 371] width 40 height 40
select select "2025-12-01"
select select "2026-01-01"
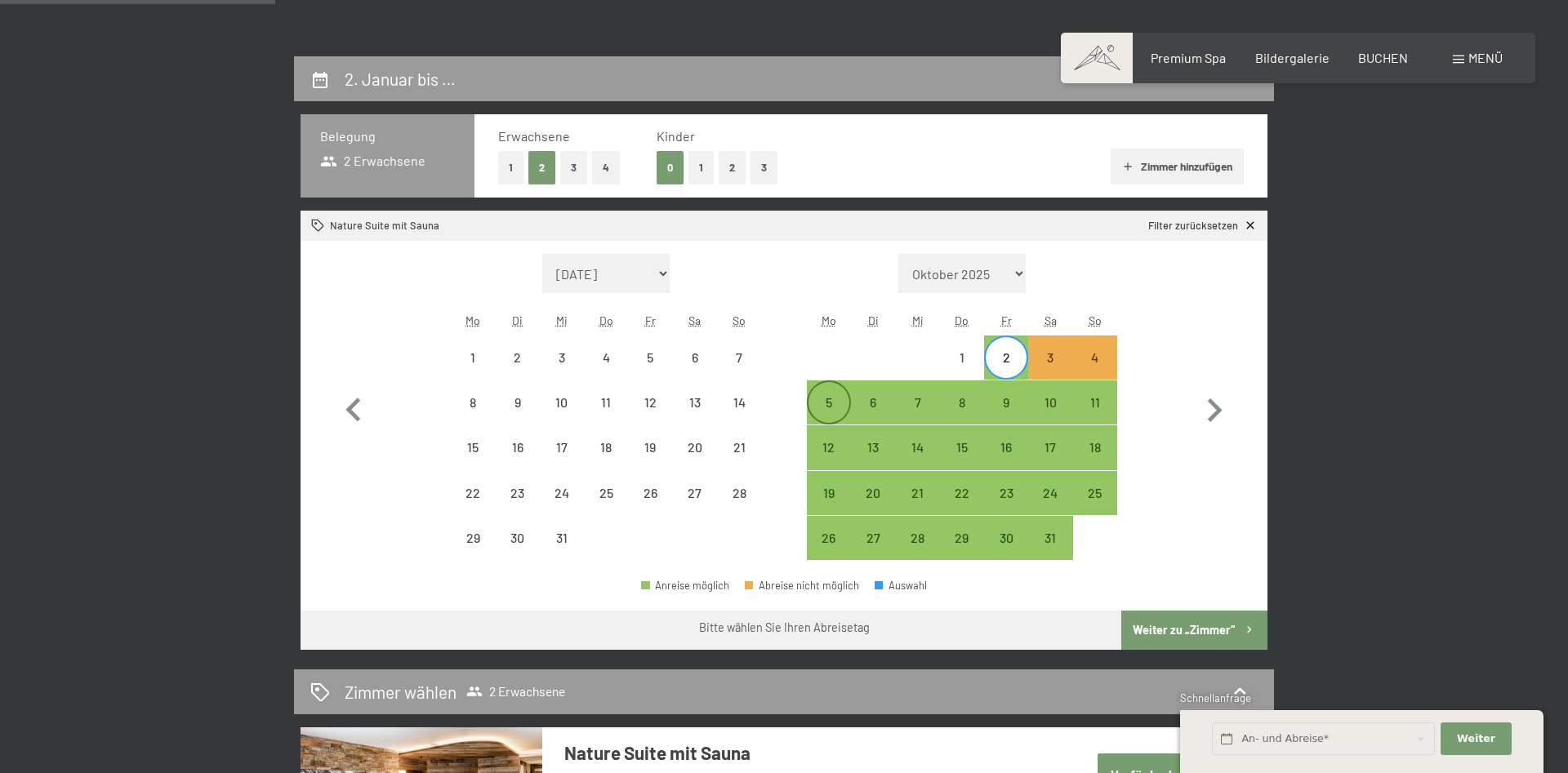
click at [834, 395] on div "5" at bounding box center [829, 402] width 40 height 40
select select "2025-12-01"
select select "2026-01-01"
